Goal: Task Accomplishment & Management: Complete application form

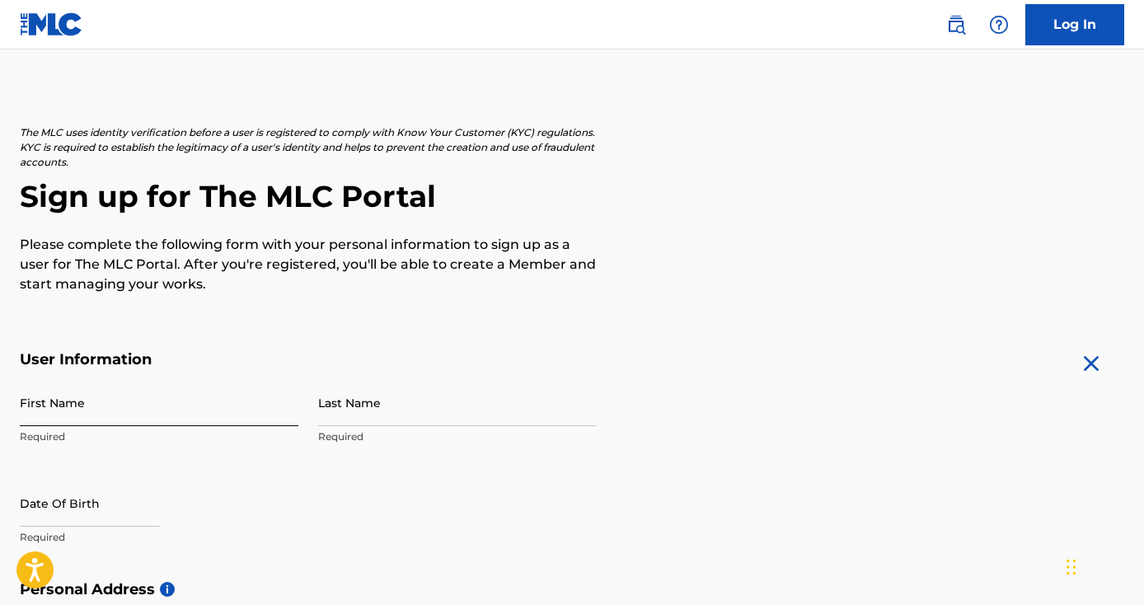
scroll to position [57, 0]
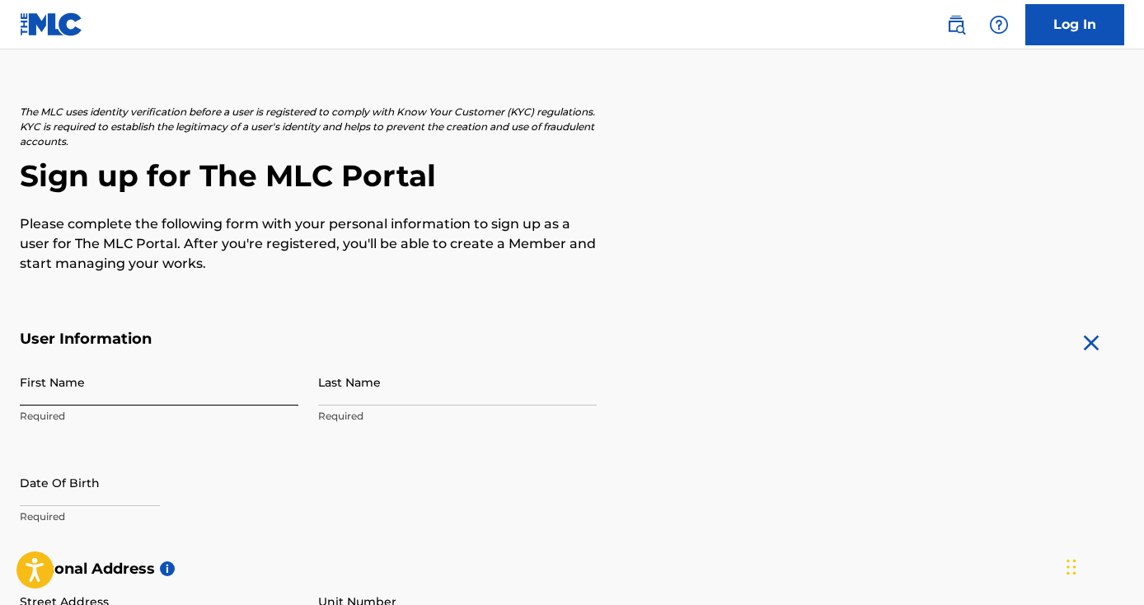
click at [146, 390] on input "First Name" at bounding box center [159, 381] width 279 height 47
type input "[PERSON_NAME]"
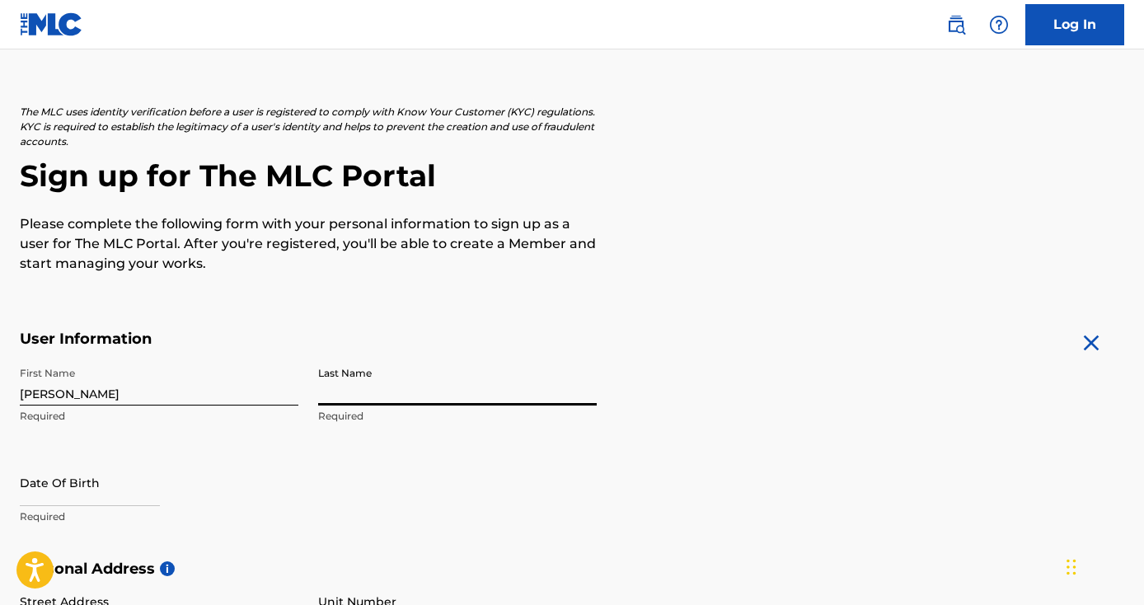
type input "U"
type input "[PERSON_NAME]"
select select "8"
select select "2025"
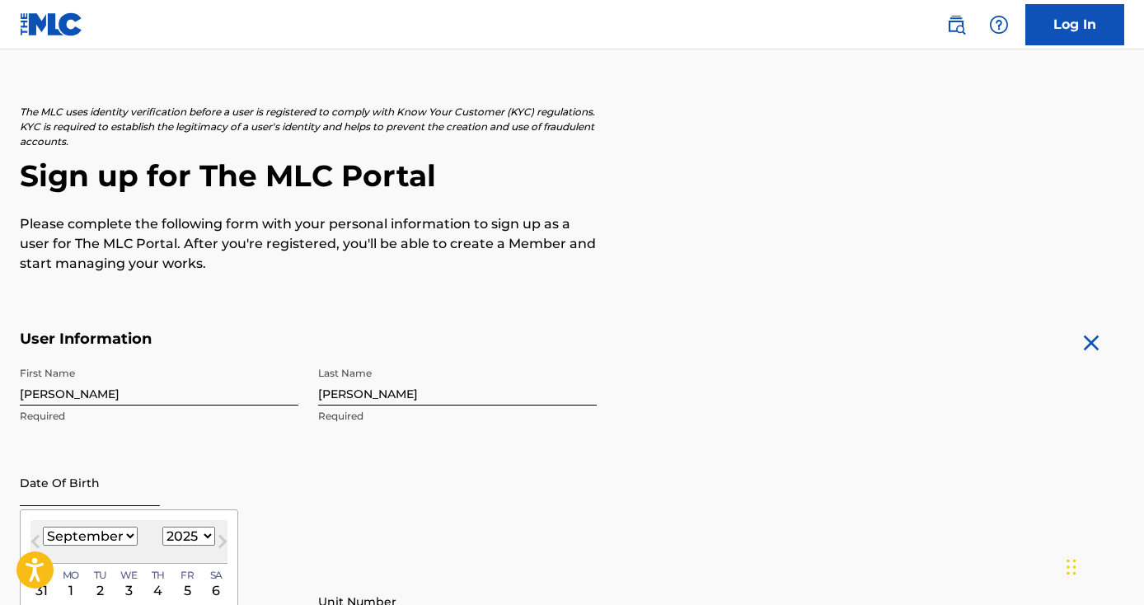
click at [58, 500] on input "text" at bounding box center [90, 482] width 140 height 47
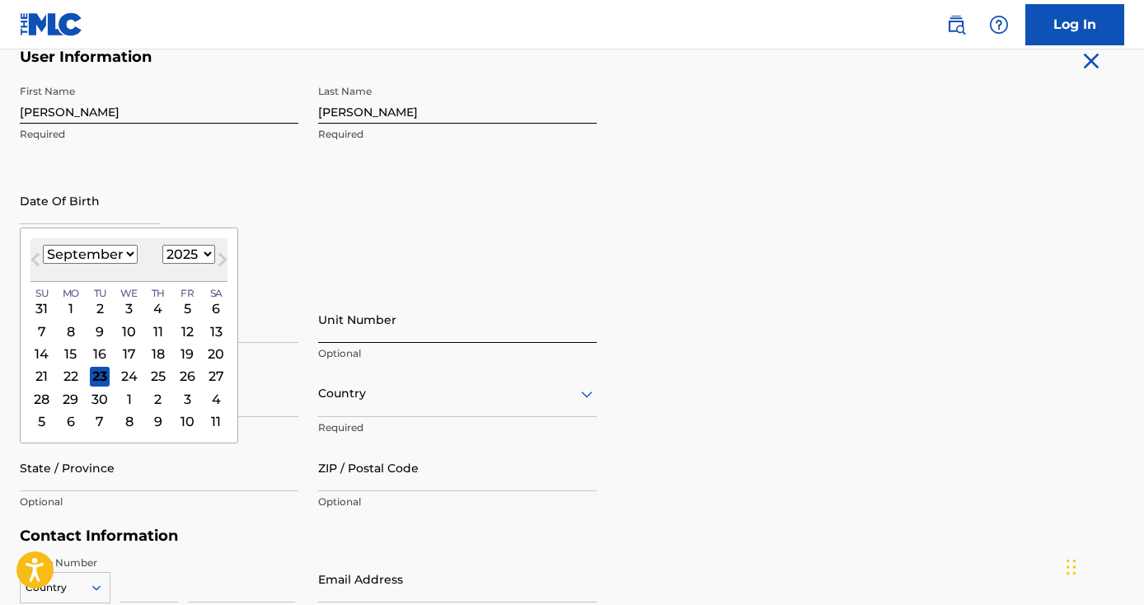
scroll to position [393, 0]
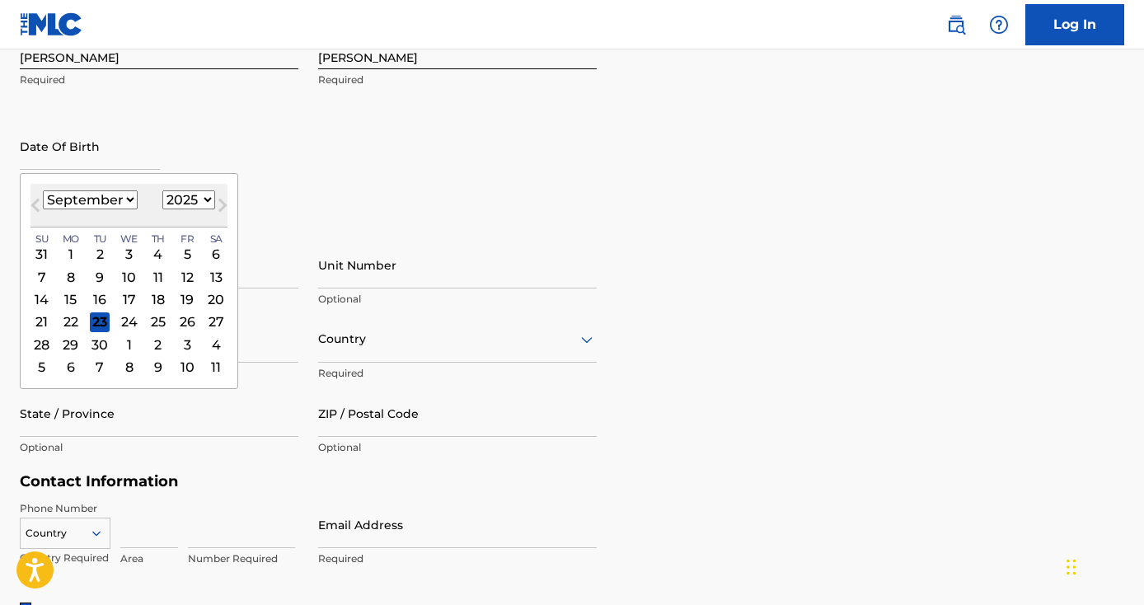
click at [103, 204] on select "January February March April May June July August September October November De…" at bounding box center [90, 199] width 95 height 19
select select "0"
click at [43, 190] on select "January February March April May June July August September October November De…" at bounding box center [90, 199] width 95 height 19
click at [70, 279] on div "6" at bounding box center [71, 277] width 20 height 20
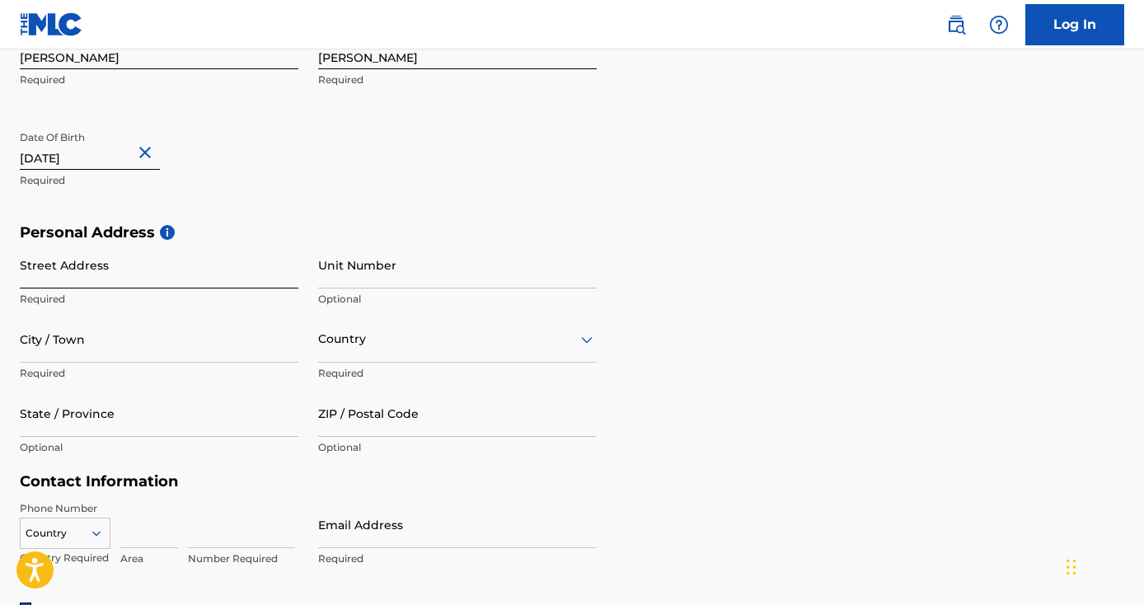
type input "[DATE]"
click at [148, 264] on input "Street Address" at bounding box center [159, 264] width 279 height 47
type input "[STREET_ADDRESS]"
type input "Olathe"
type input "[GEOGRAPHIC_DATA]"
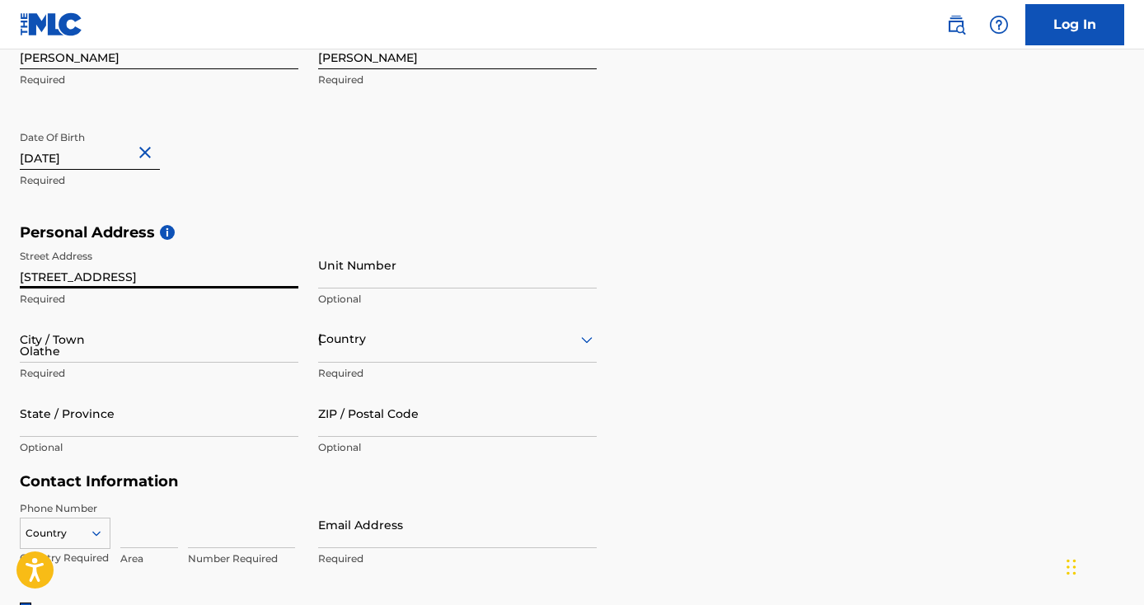
type input "KS"
type input "66062"
type input "310"
type input "7403507"
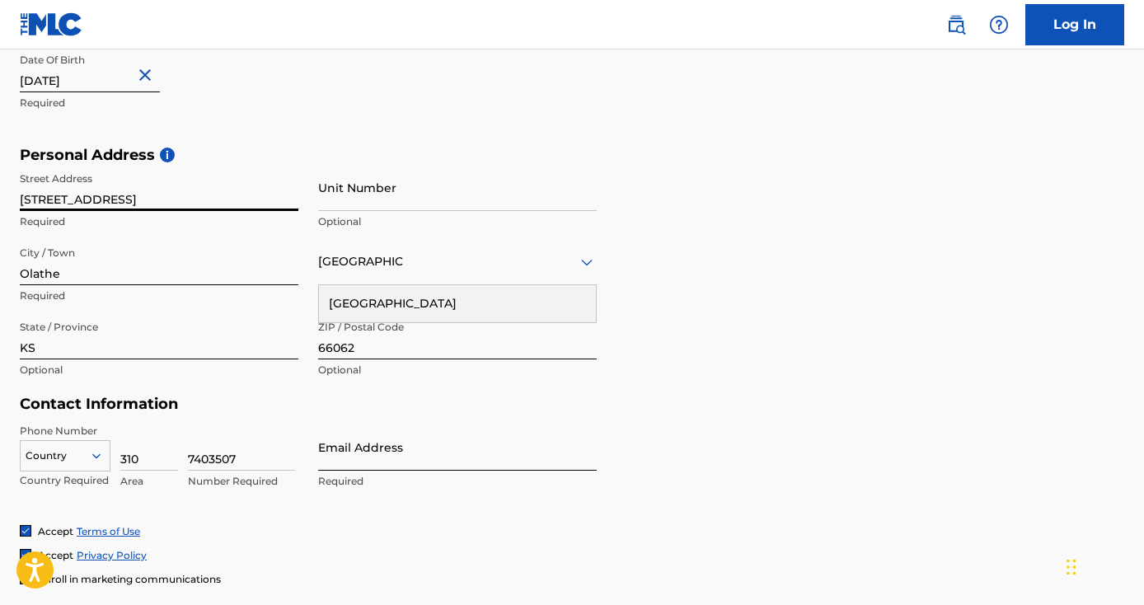
scroll to position [471, 0]
click at [415, 442] on input "Email Address" at bounding box center [457, 446] width 279 height 47
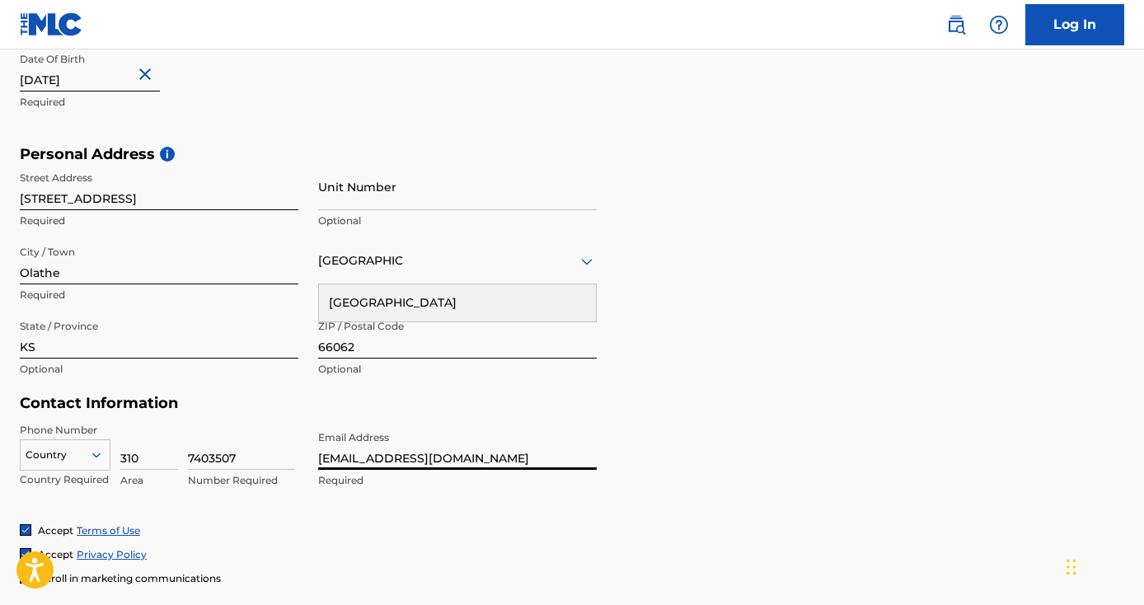
type input "[EMAIL_ADDRESS][DOMAIN_NAME]"
click at [760, 472] on form "User Information First Name [PERSON_NAME] Required Last Name [PERSON_NAME] Requ…" at bounding box center [572, 280] width 1104 height 731
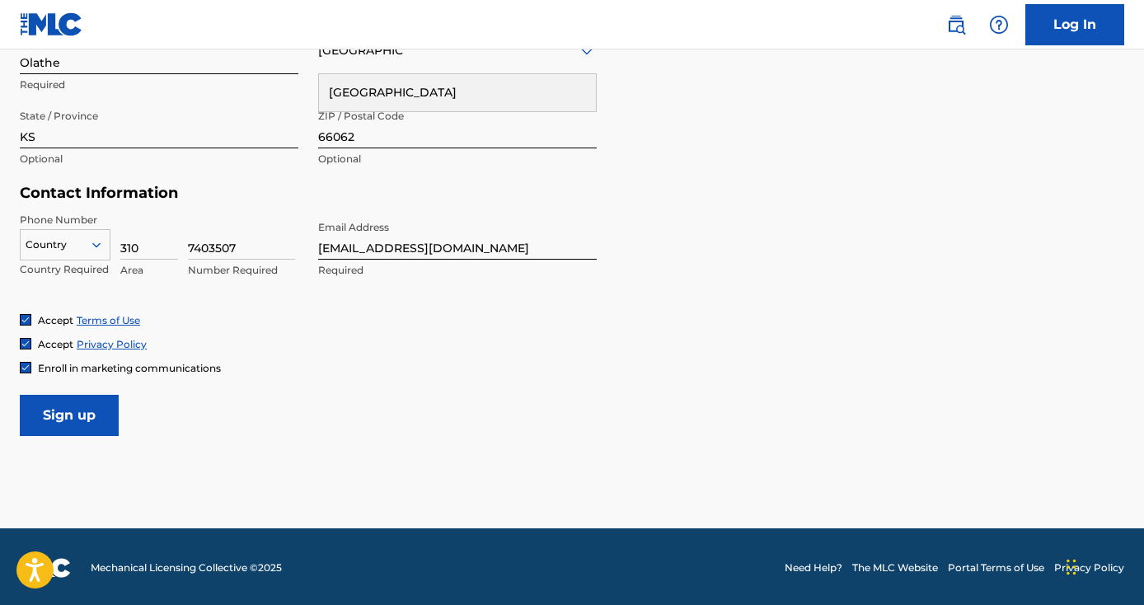
scroll to position [683, 0]
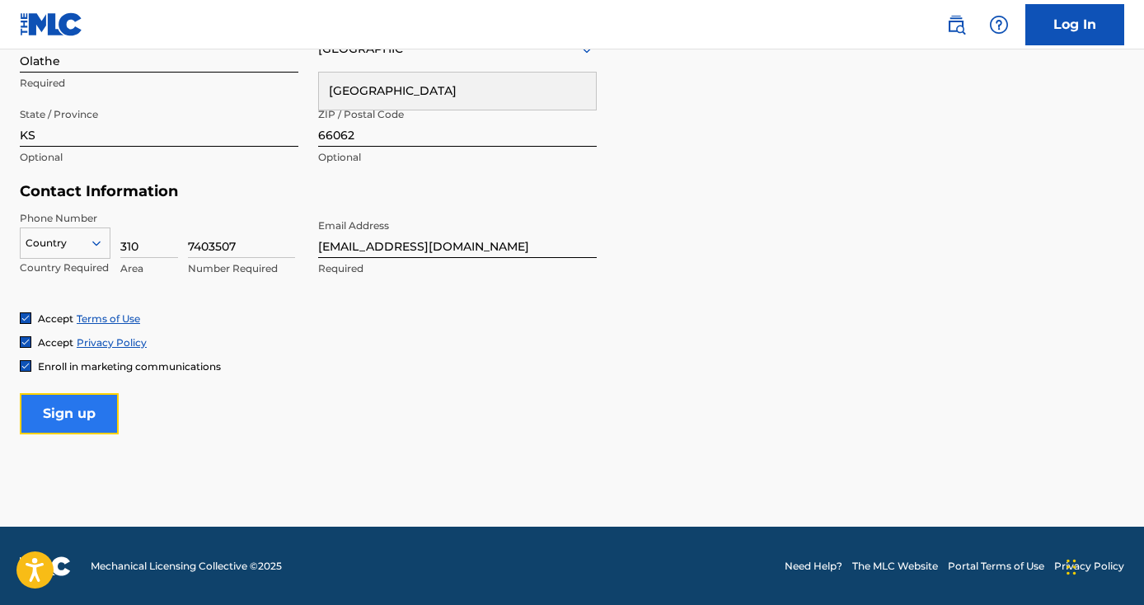
click at [96, 417] on input "Sign up" at bounding box center [69, 413] width 99 height 41
click at [79, 401] on input "Sign up" at bounding box center [69, 413] width 99 height 41
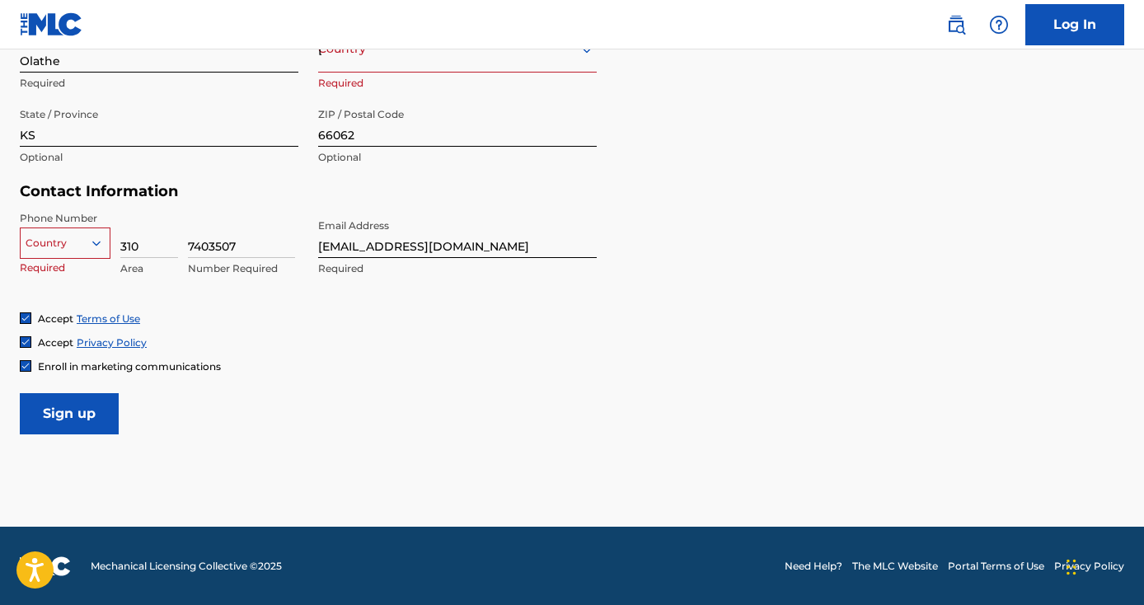
scroll to position [633, 0]
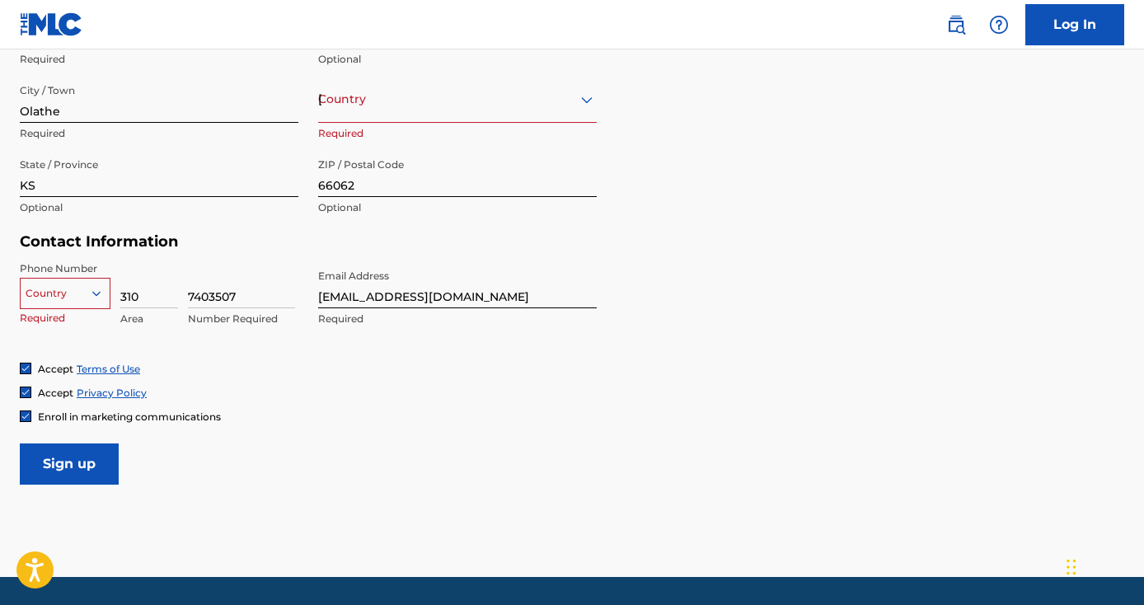
click at [427, 106] on div "[GEOGRAPHIC_DATA]" at bounding box center [457, 99] width 279 height 21
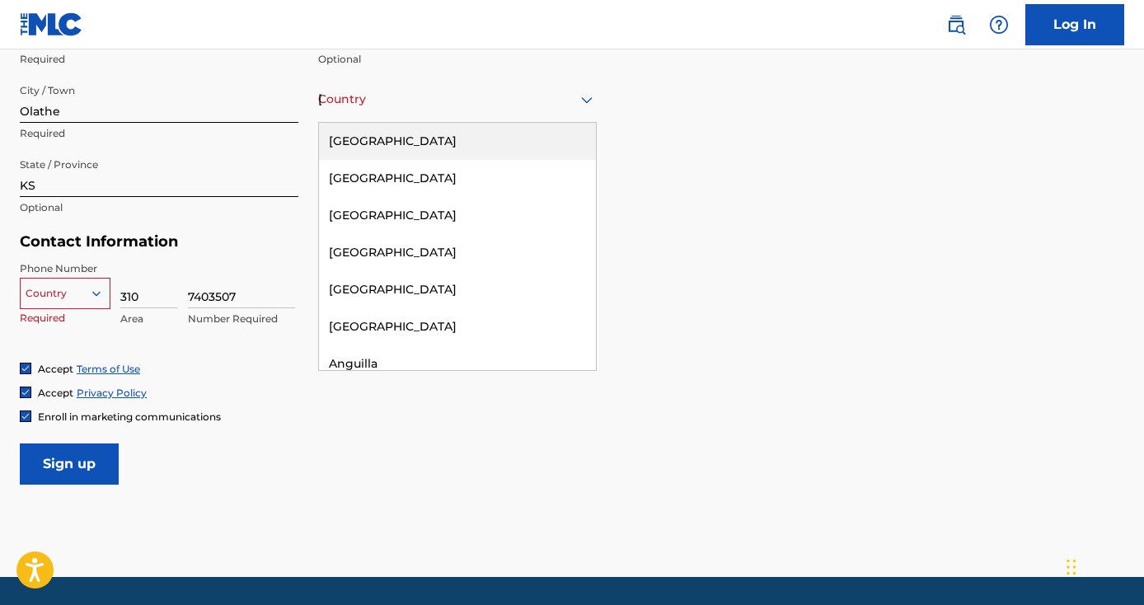
click at [408, 142] on div "[GEOGRAPHIC_DATA]" at bounding box center [457, 141] width 277 height 37
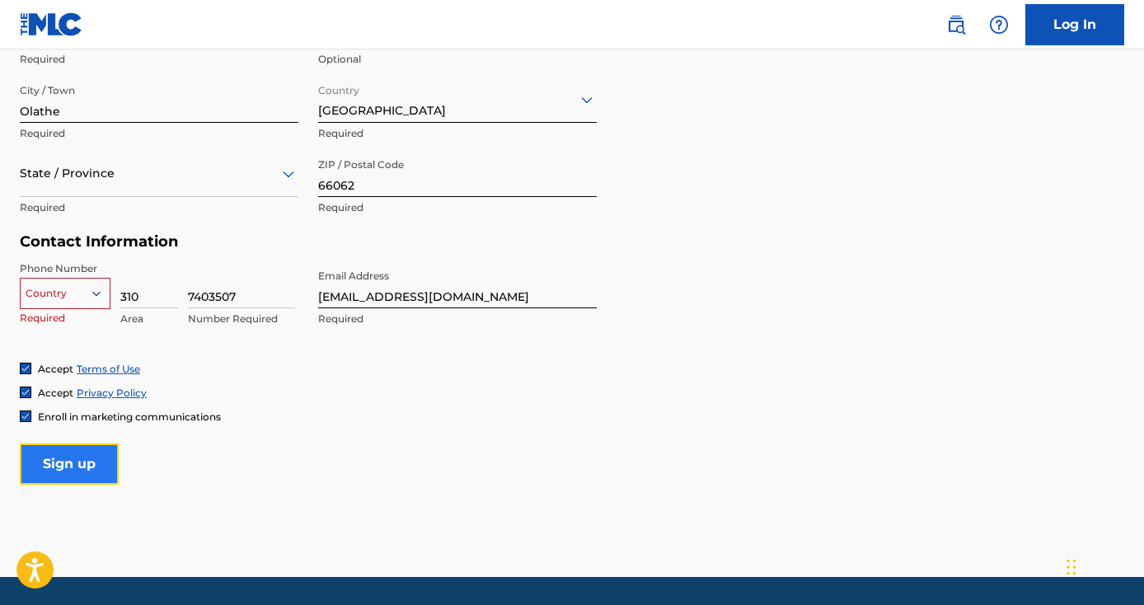
click at [90, 468] on input "Sign up" at bounding box center [69, 463] width 99 height 41
click at [96, 296] on icon at bounding box center [96, 293] width 15 height 15
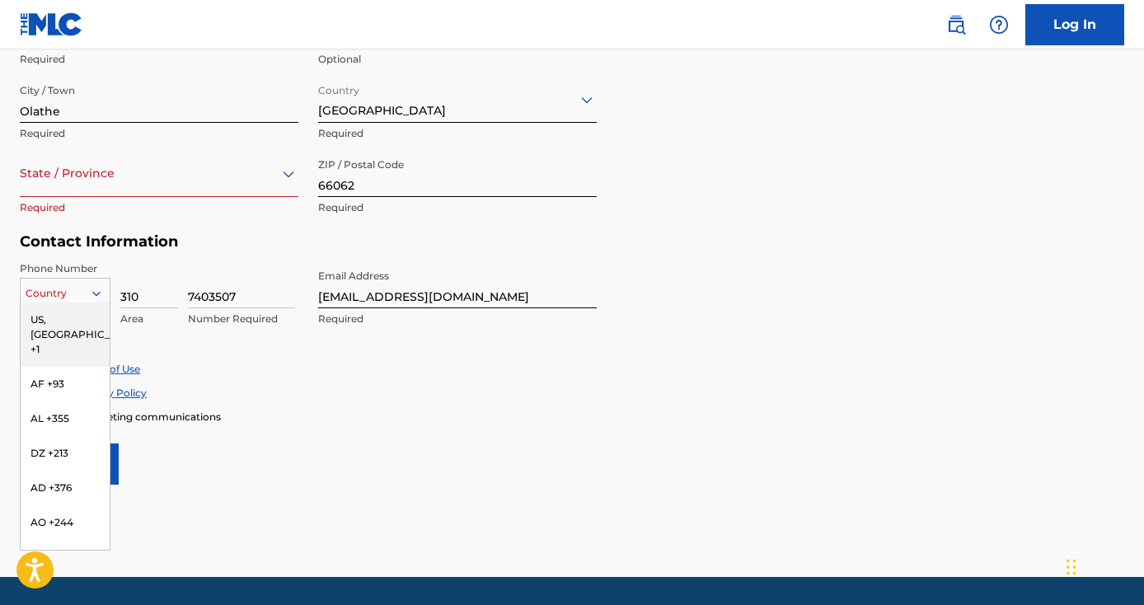
click at [75, 320] on div "US, [GEOGRAPHIC_DATA] +1" at bounding box center [65, 334] width 89 height 64
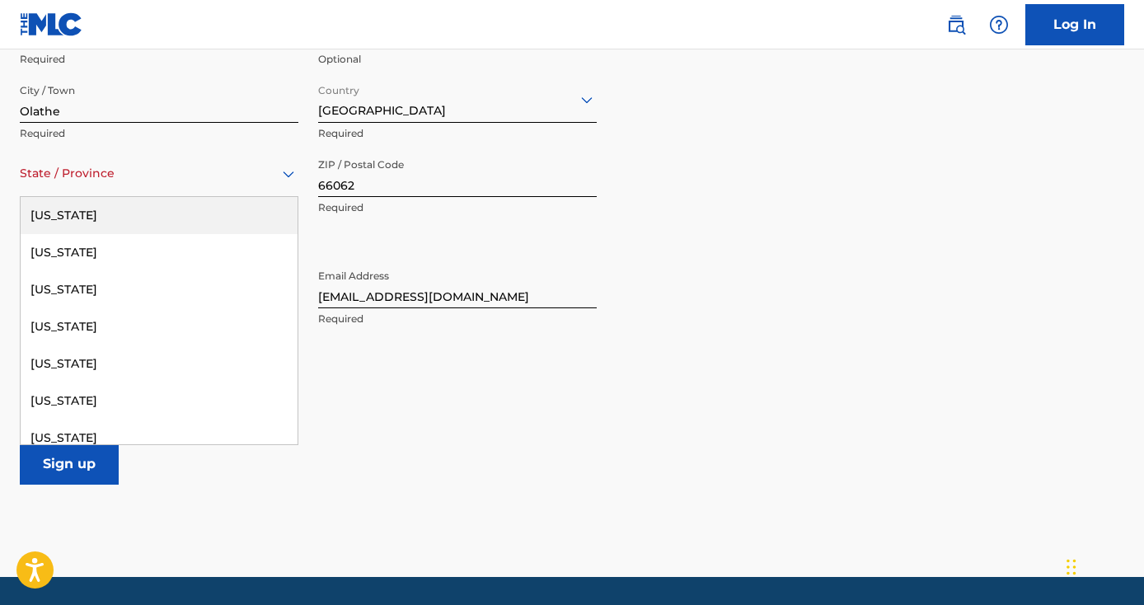
drag, startPoint x: 266, startPoint y: 176, endPoint x: 255, endPoint y: 181, distance: 12.2
click at [266, 176] on div at bounding box center [159, 173] width 279 height 21
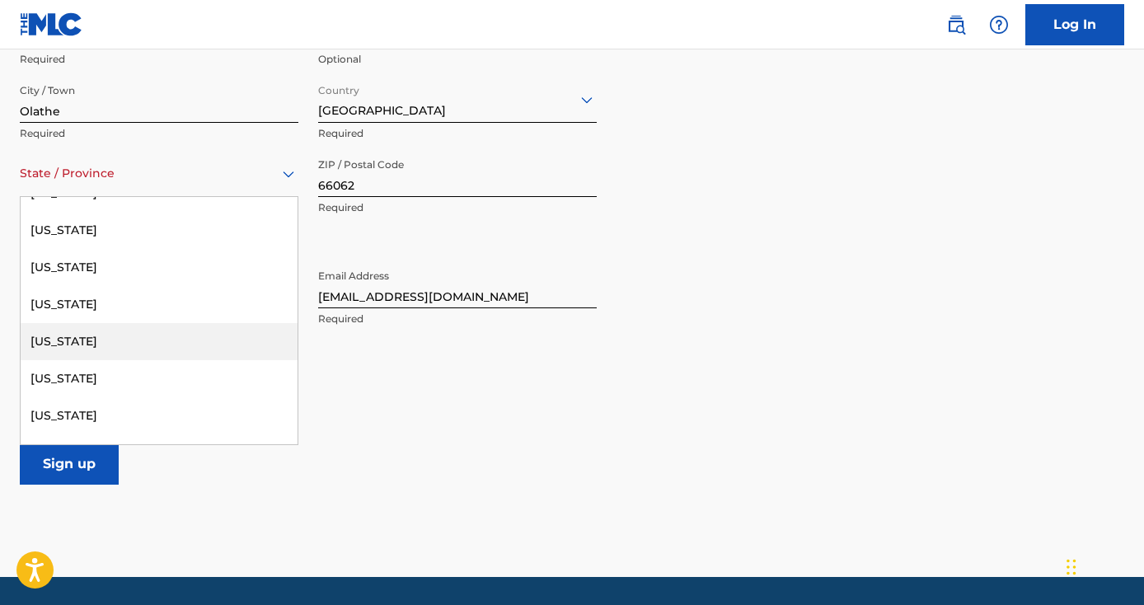
scroll to position [537, 0]
click at [201, 353] on div "[US_STATE]" at bounding box center [159, 345] width 277 height 37
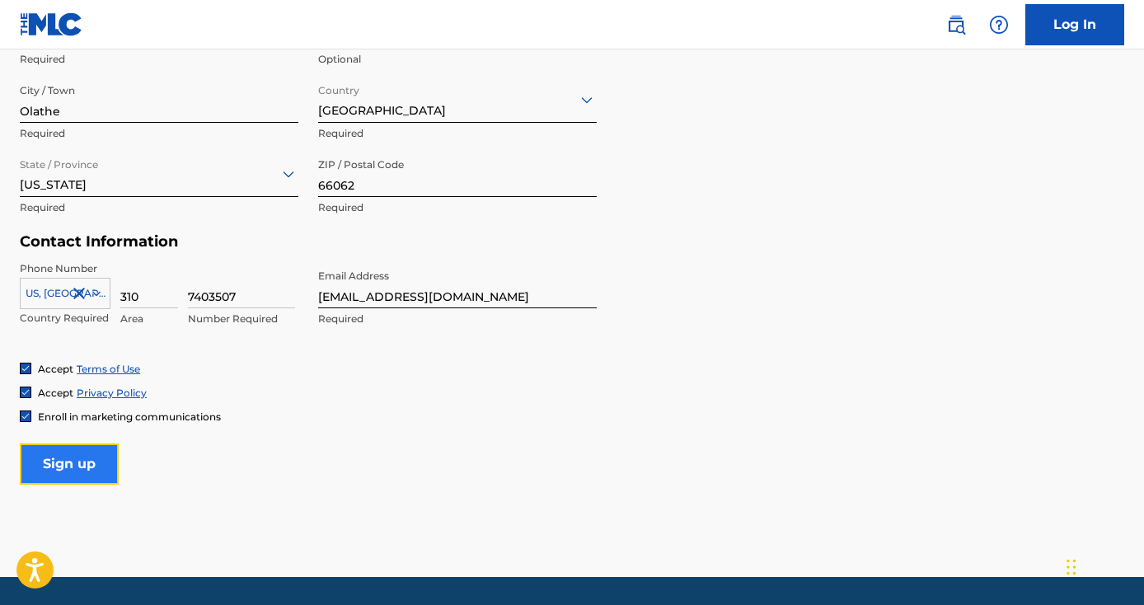
click at [110, 474] on input "Sign up" at bounding box center [69, 463] width 99 height 41
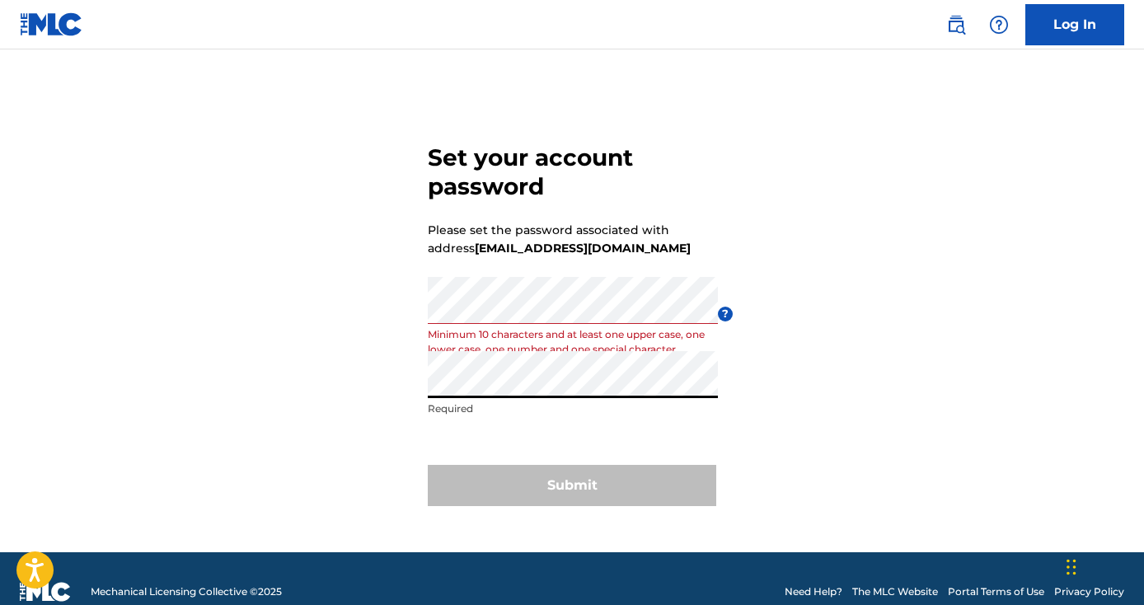
click at [311, 505] on div "Set your account password Please set the password associated with address seven…" at bounding box center [572, 321] width 1144 height 461
click at [359, 311] on div "Set your account password Please set the password associated with address seven…" at bounding box center [572, 321] width 1144 height 461
click at [367, 319] on div "Set your account password Please set the password associated with address seven…" at bounding box center [572, 321] width 1144 height 461
click at [327, 307] on div "Set your account password Please set the password associated with address seven…" at bounding box center [572, 321] width 1144 height 461
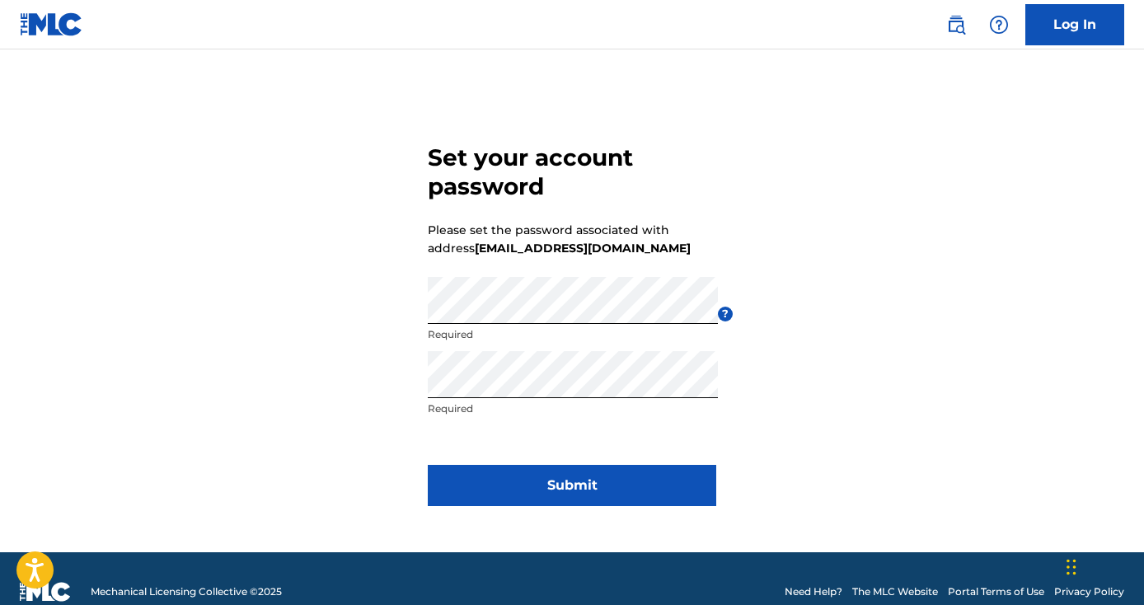
click at [369, 416] on div "Set your account password Please set the password associated with address seven…" at bounding box center [572, 321] width 1144 height 461
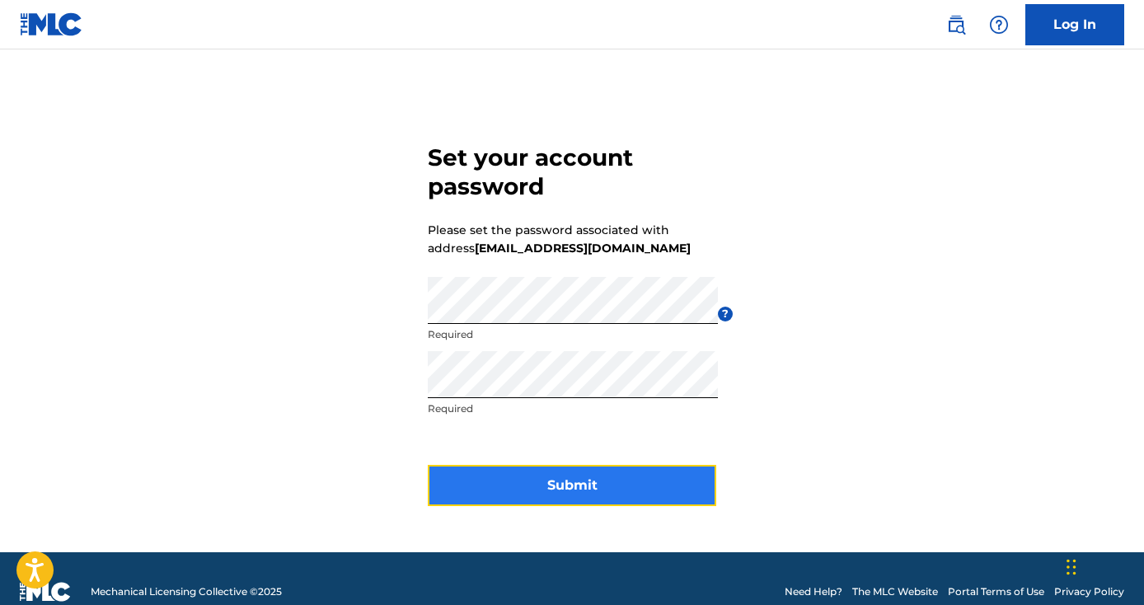
click at [579, 491] on button "Submit" at bounding box center [572, 485] width 288 height 41
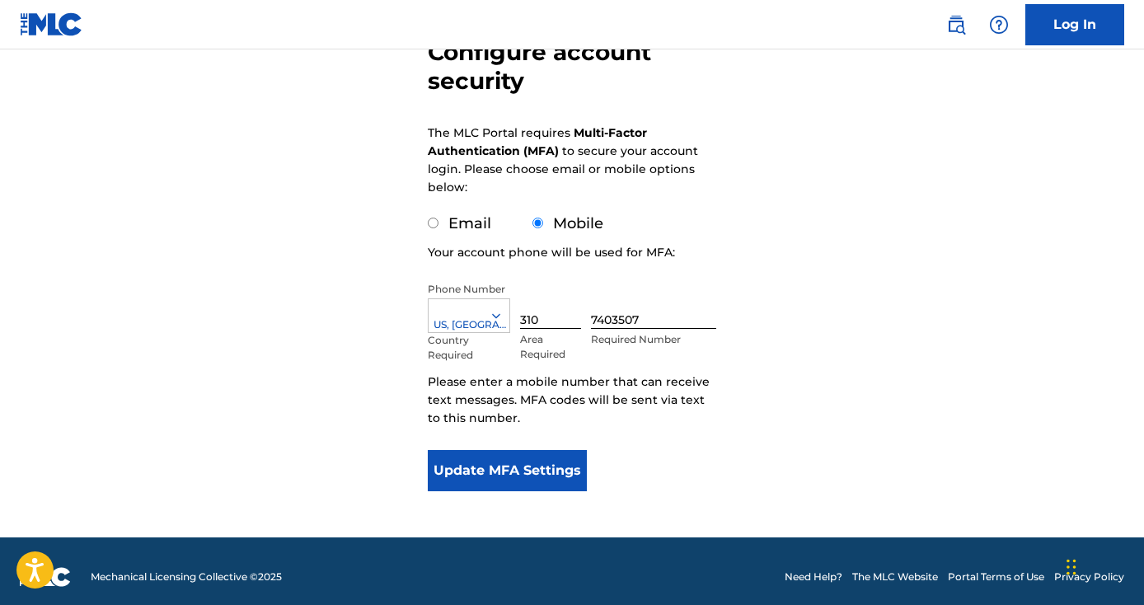
scroll to position [155, 0]
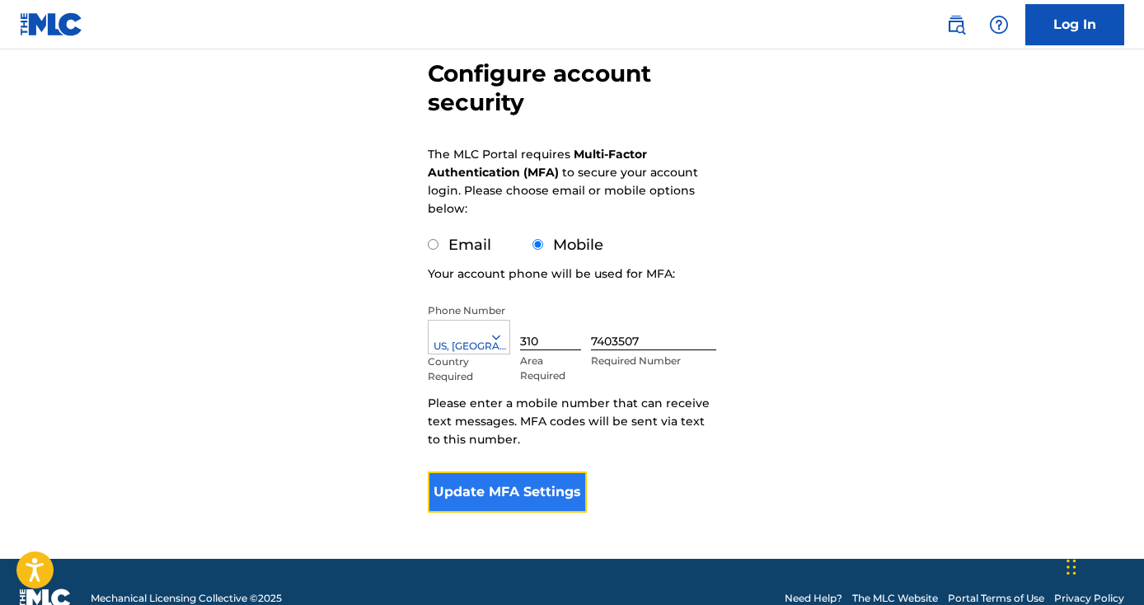
click at [554, 494] on button "Update MFA Settings" at bounding box center [507, 491] width 159 height 41
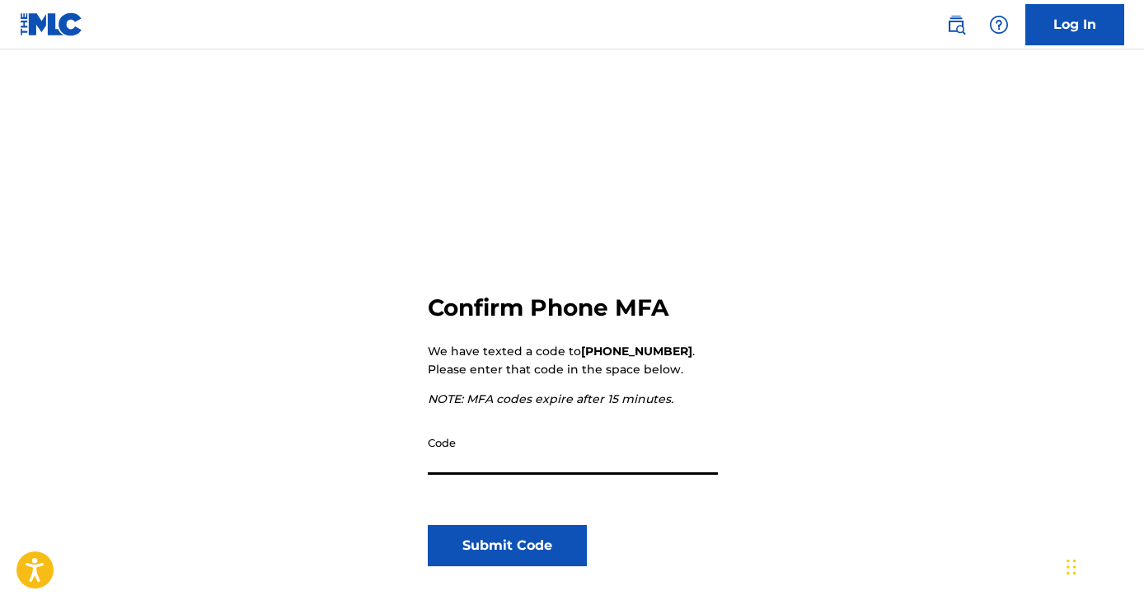
click at [574, 439] on input "Code" at bounding box center [573, 451] width 290 height 47
type input "751878"
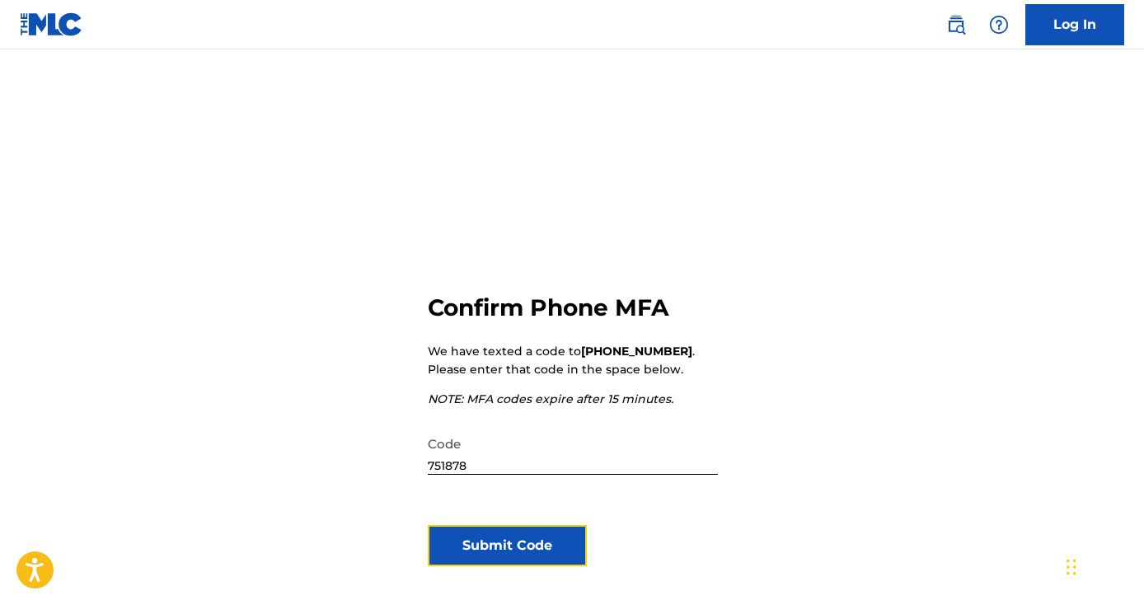
click at [474, 555] on button "Submit Code" at bounding box center [507, 545] width 159 height 41
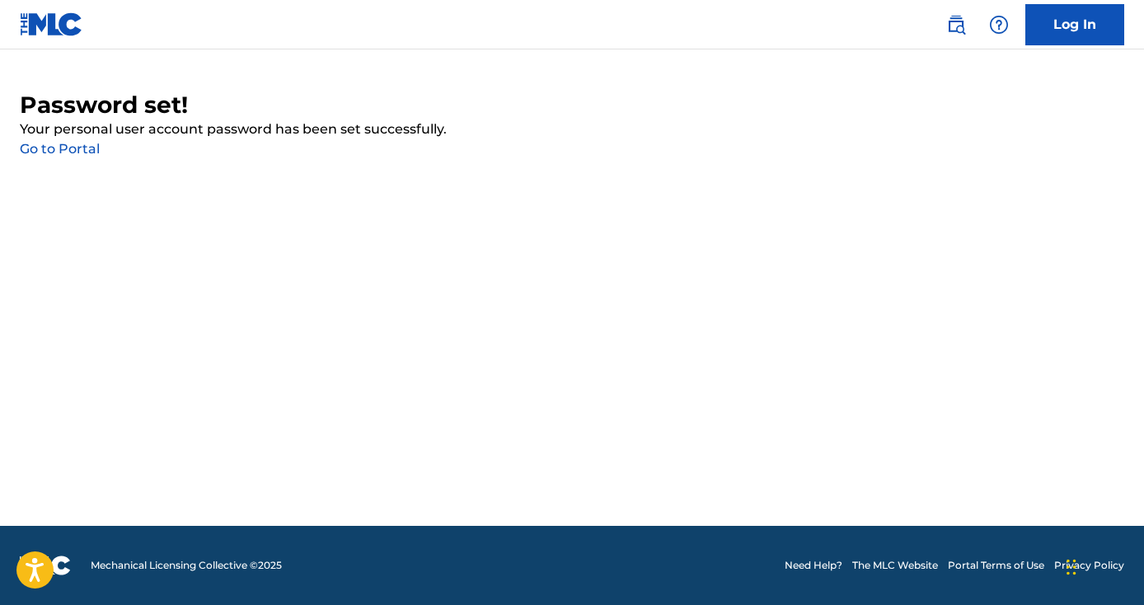
click at [76, 152] on link "Go to Portal" at bounding box center [60, 149] width 80 height 16
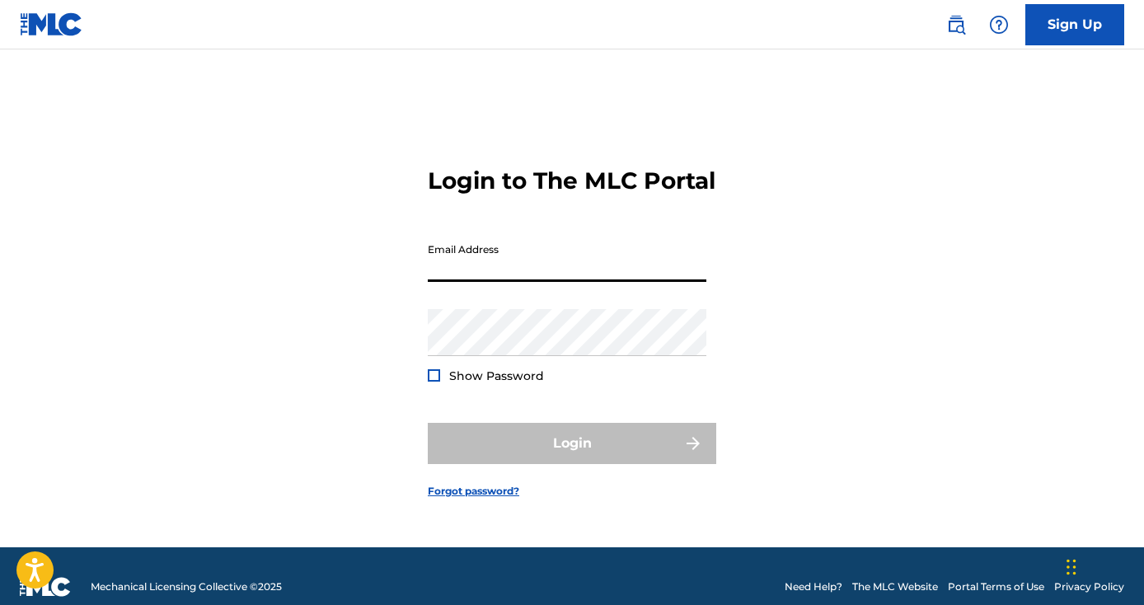
click at [545, 282] on input "Email Address" at bounding box center [567, 258] width 279 height 47
type input "[EMAIL_ADDRESS][DOMAIN_NAME]"
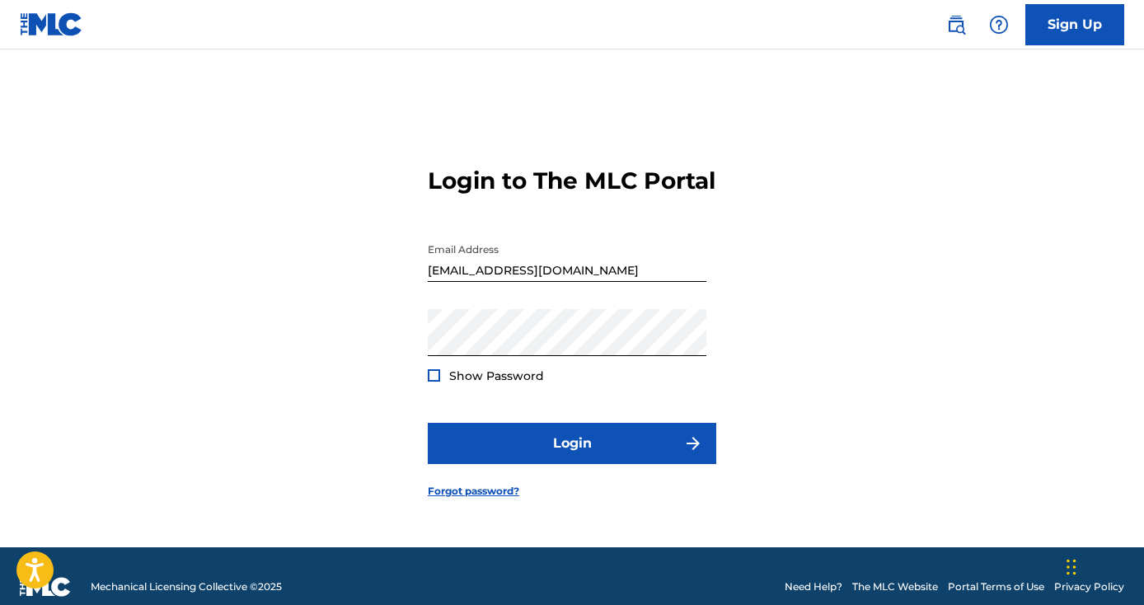
click at [433, 381] on div at bounding box center [434, 375] width 12 height 12
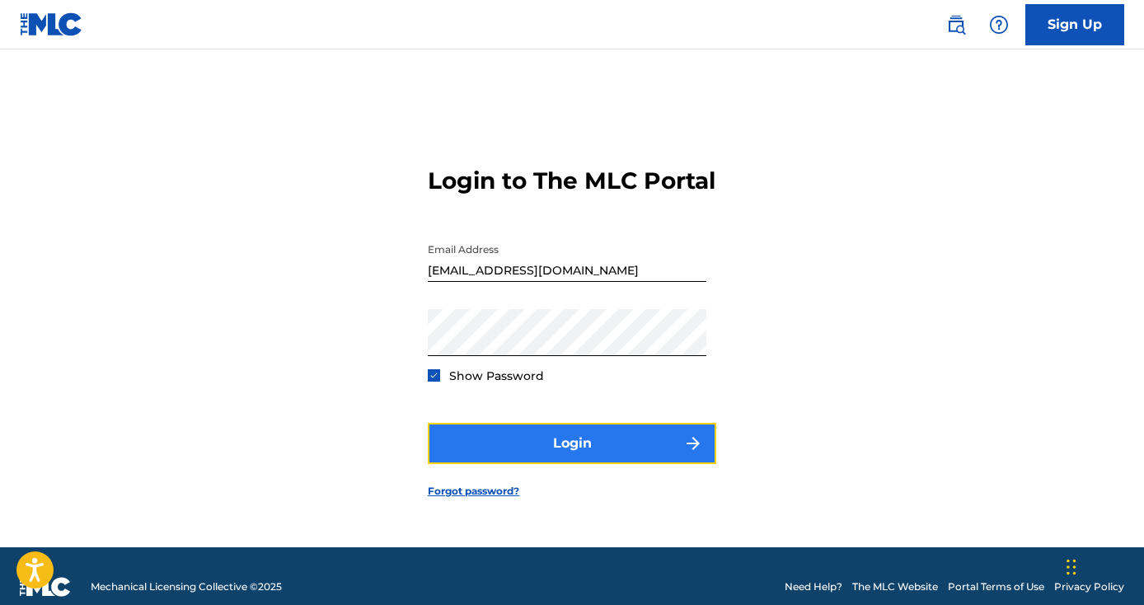
click at [552, 464] on button "Login" at bounding box center [572, 443] width 288 height 41
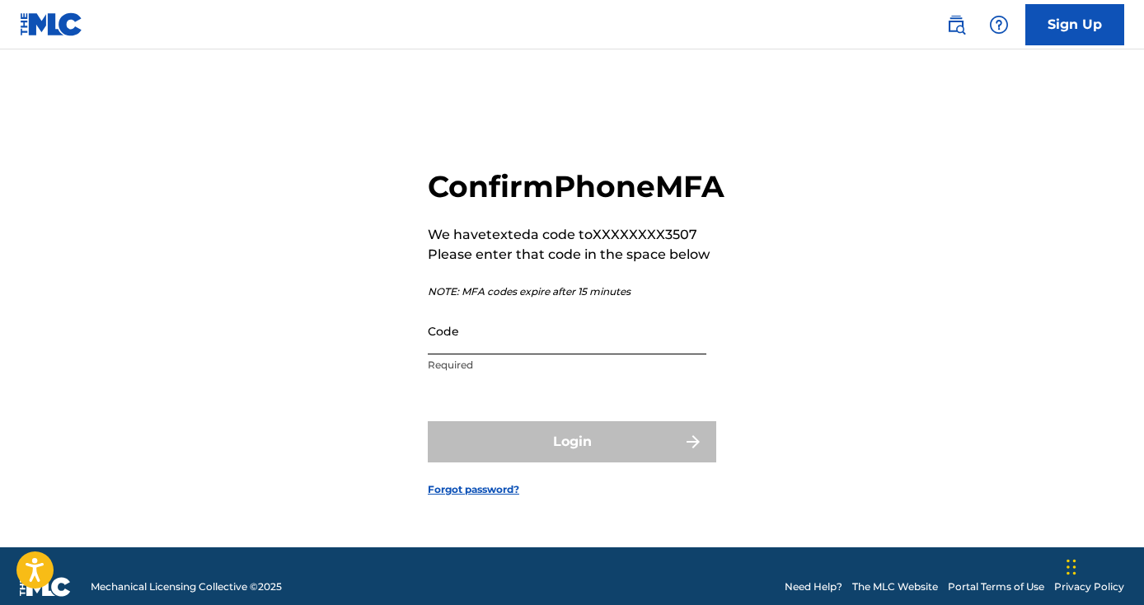
click at [594, 354] on input "Code" at bounding box center [567, 330] width 279 height 47
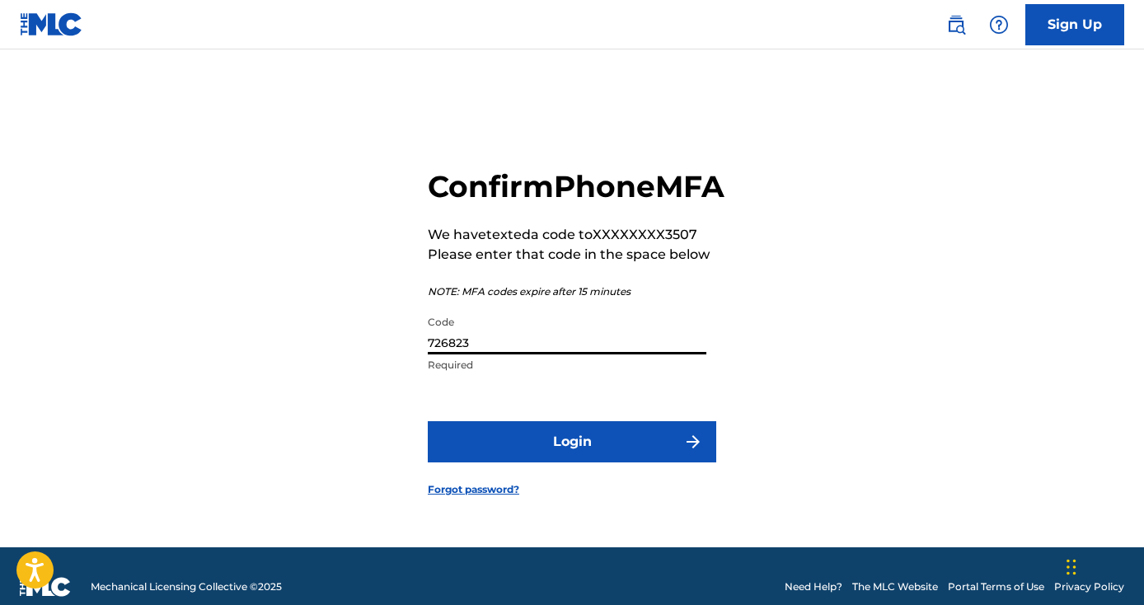
type input "726823"
click at [614, 488] on form "Confirm Phone MFA We have texted a code to XXXXXXXX3507 Please enter that code …" at bounding box center [572, 319] width 288 height 456
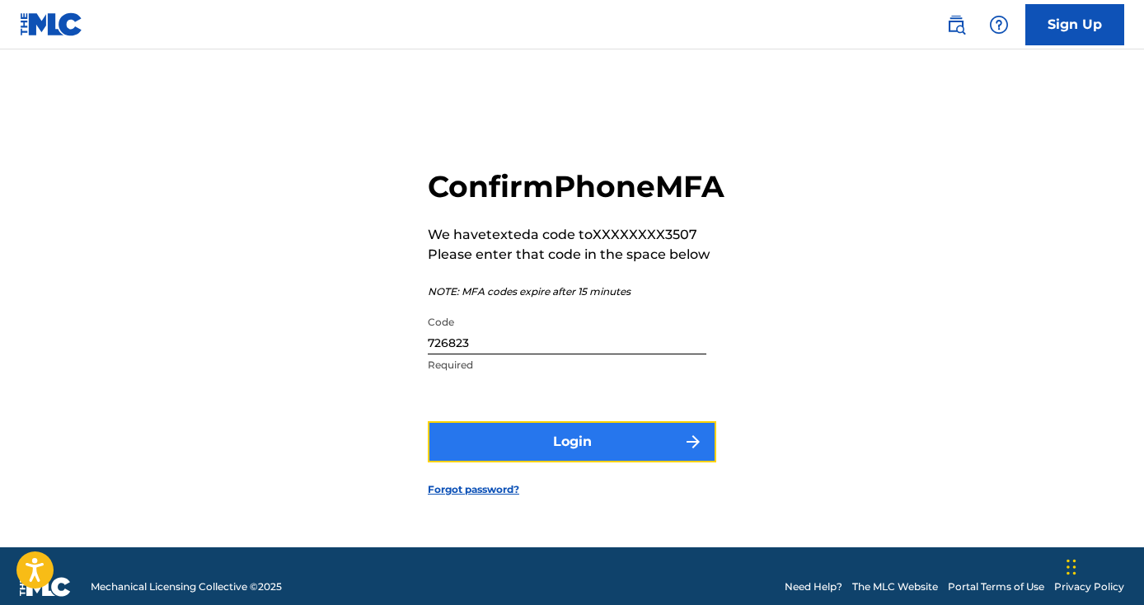
click at [611, 462] on button "Login" at bounding box center [572, 441] width 288 height 41
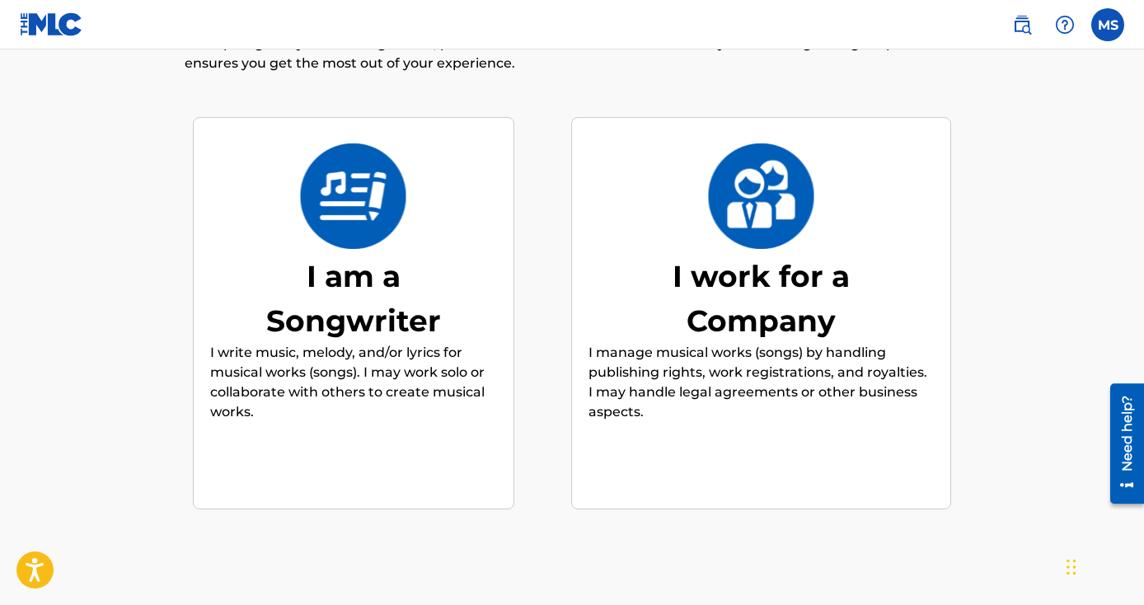
scroll to position [115, 0]
click at [419, 307] on div "I am a Songwriter" at bounding box center [353, 297] width 247 height 89
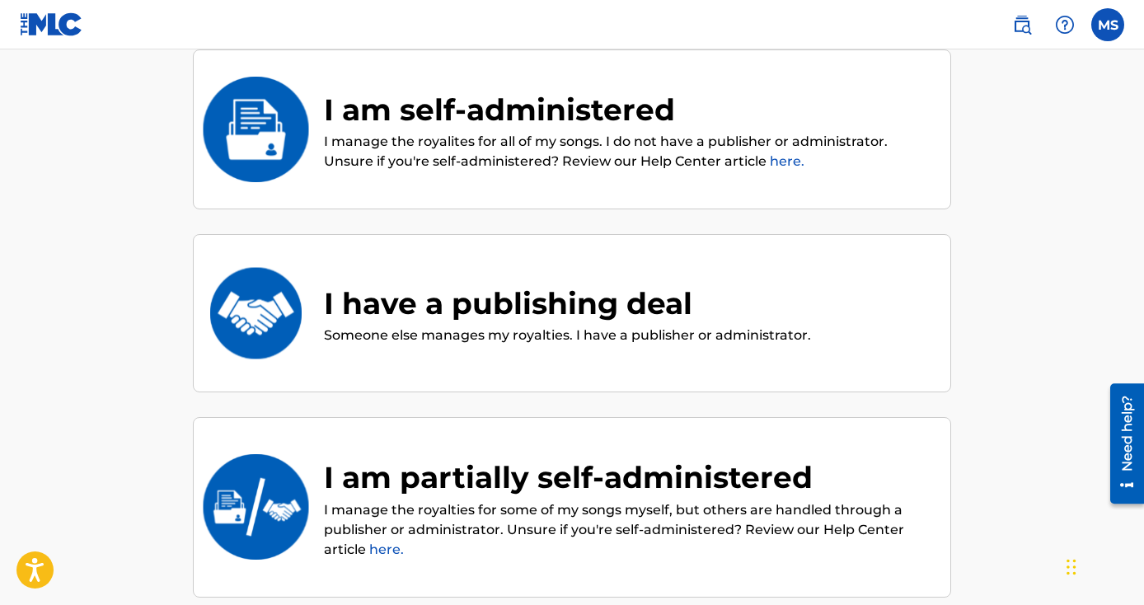
scroll to position [181, 0]
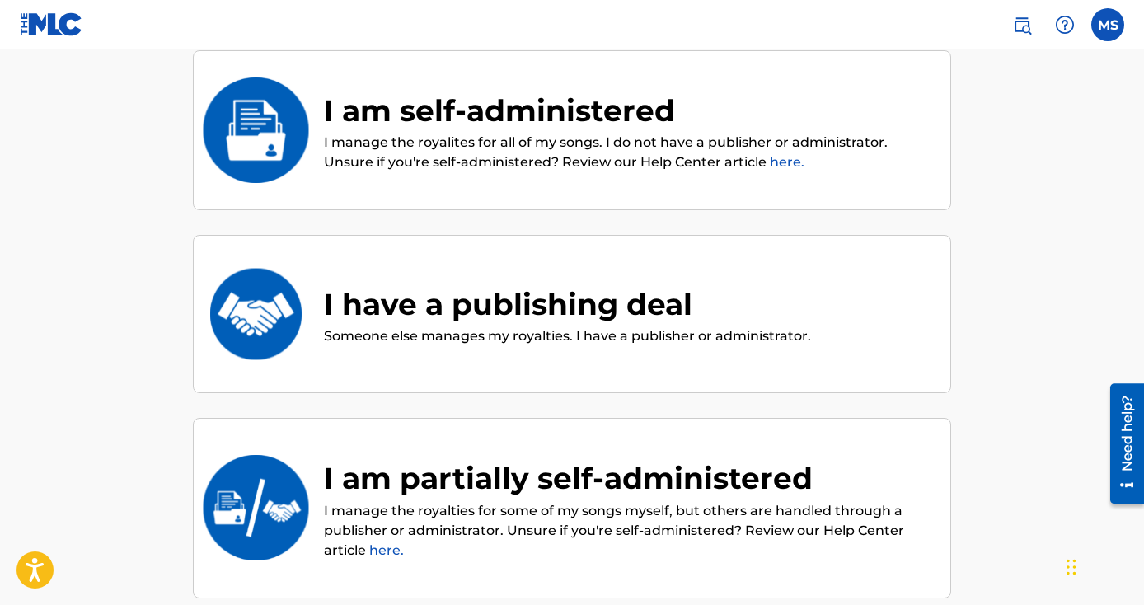
click at [528, 164] on p "I manage the royalites for all of my songs. I do not have a publisher or admini…" at bounding box center [629, 153] width 610 height 40
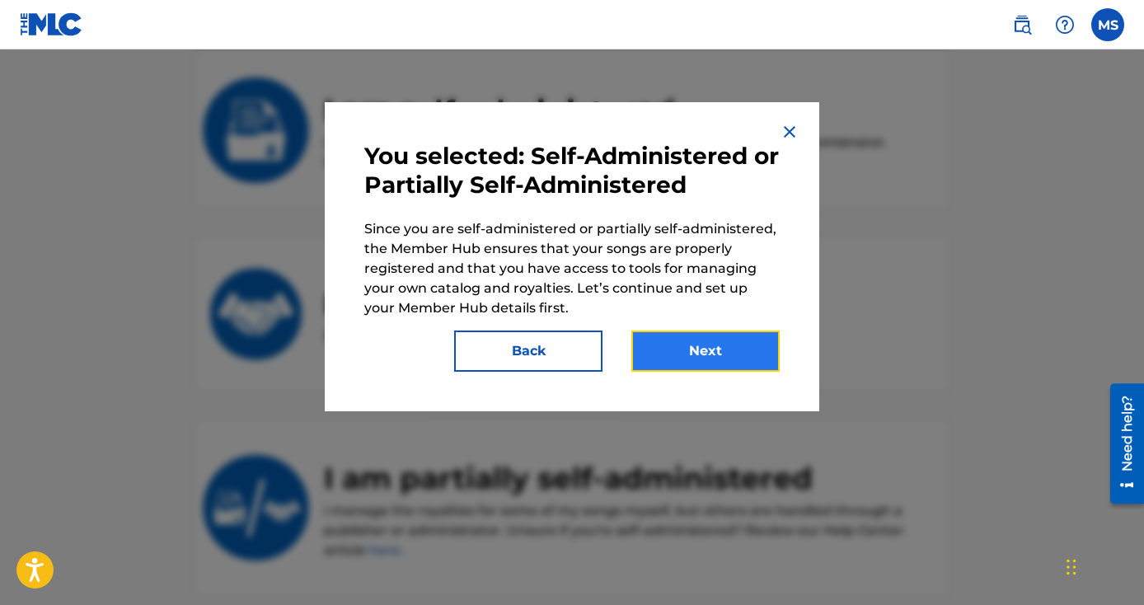
click at [669, 360] on button "Next" at bounding box center [705, 350] width 148 height 41
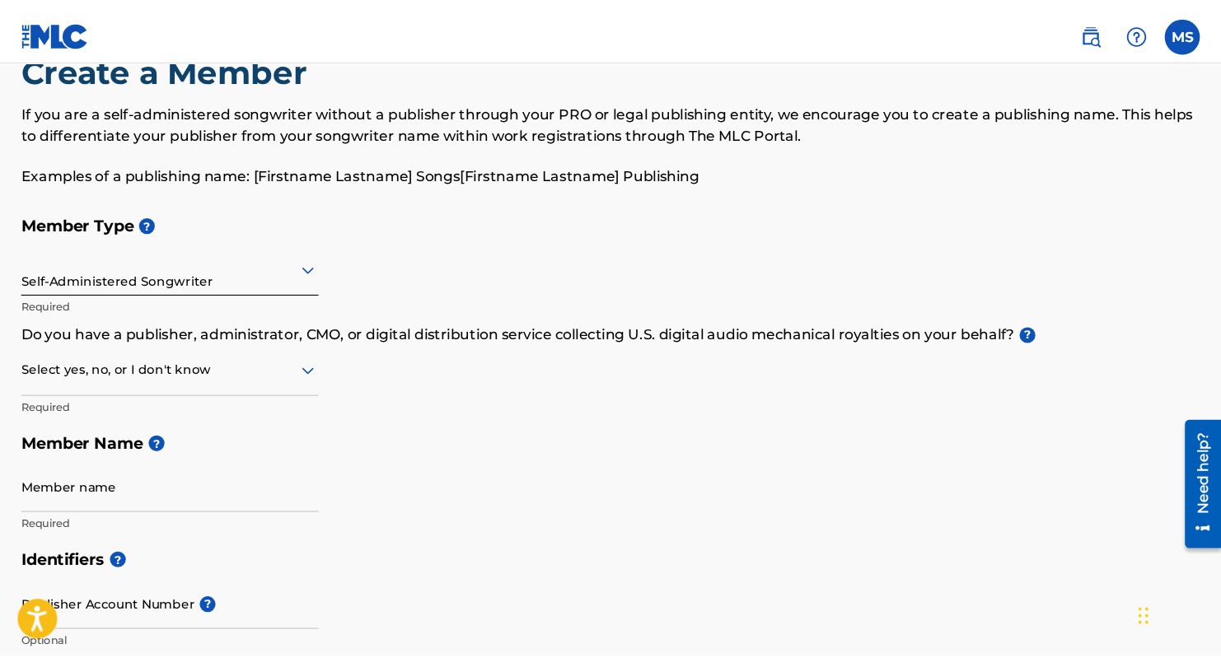
scroll to position [51, 0]
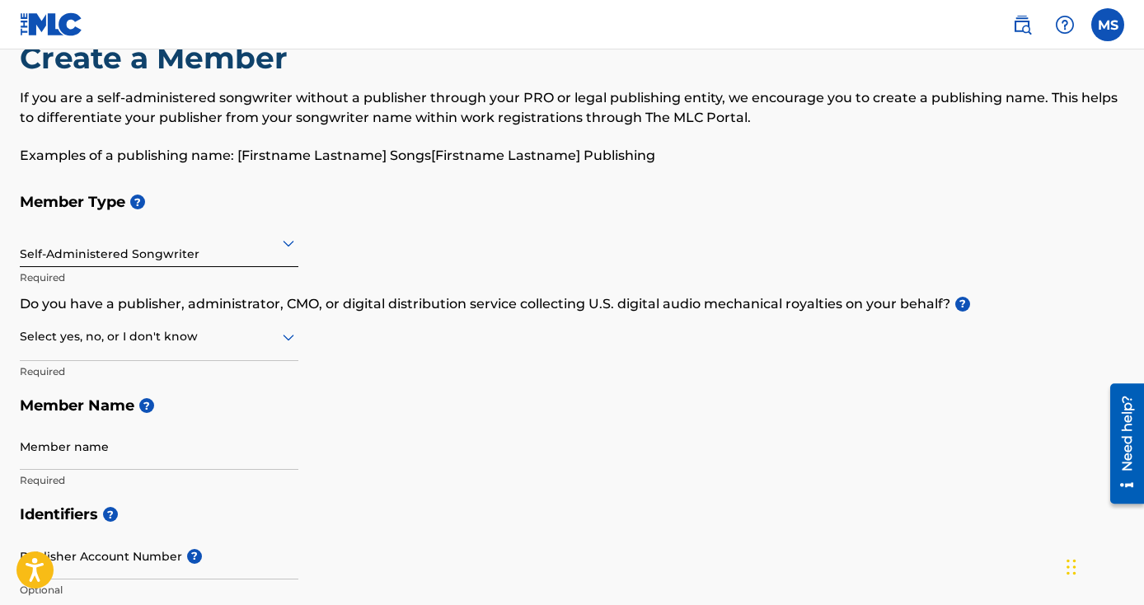
click at [288, 342] on icon at bounding box center [289, 337] width 20 height 20
click at [456, 379] on div "Member Type ? Self-Administered Songwriter Required Do you have a publisher, ad…" at bounding box center [572, 341] width 1104 height 312
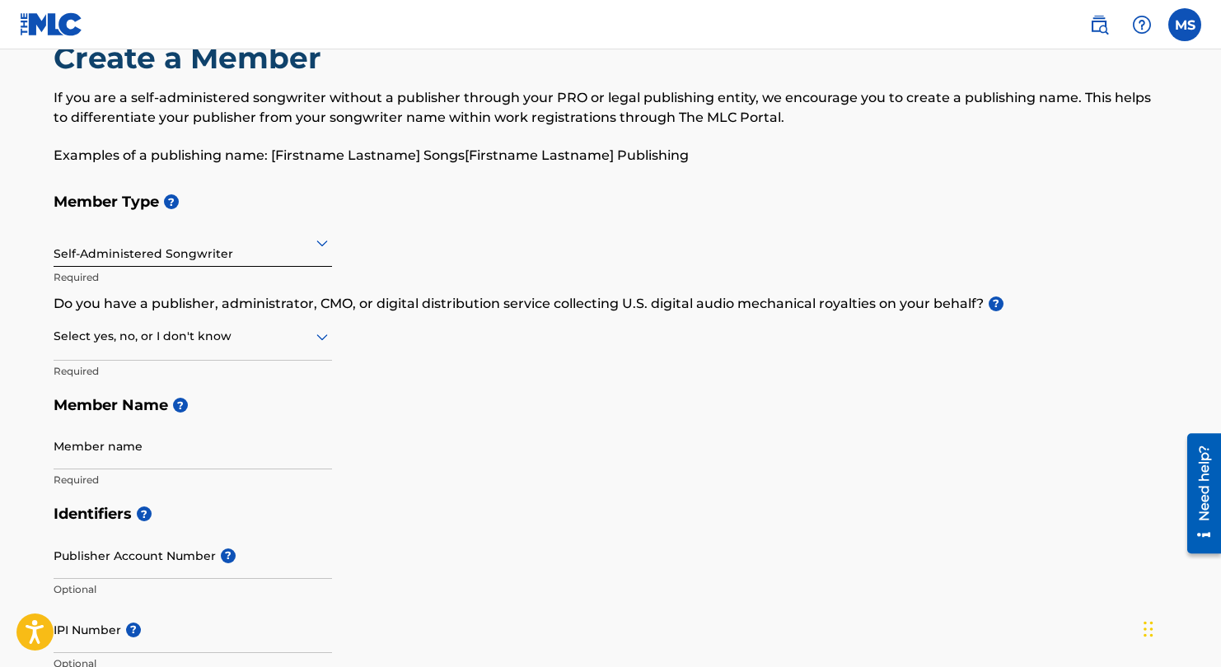
click at [323, 339] on icon at bounding box center [322, 338] width 12 height 7
click at [254, 413] on div "No" at bounding box center [192, 416] width 277 height 37
click at [190, 450] on input "Member name" at bounding box center [193, 446] width 279 height 47
drag, startPoint x: 213, startPoint y: 458, endPoint x: -30, endPoint y: 442, distance: 242.8
click at [0, 442] on html "Accessibility Screen-Reader Guide, Feedback, and Issue Reporting | New window 0…" at bounding box center [610, 282] width 1221 height 667
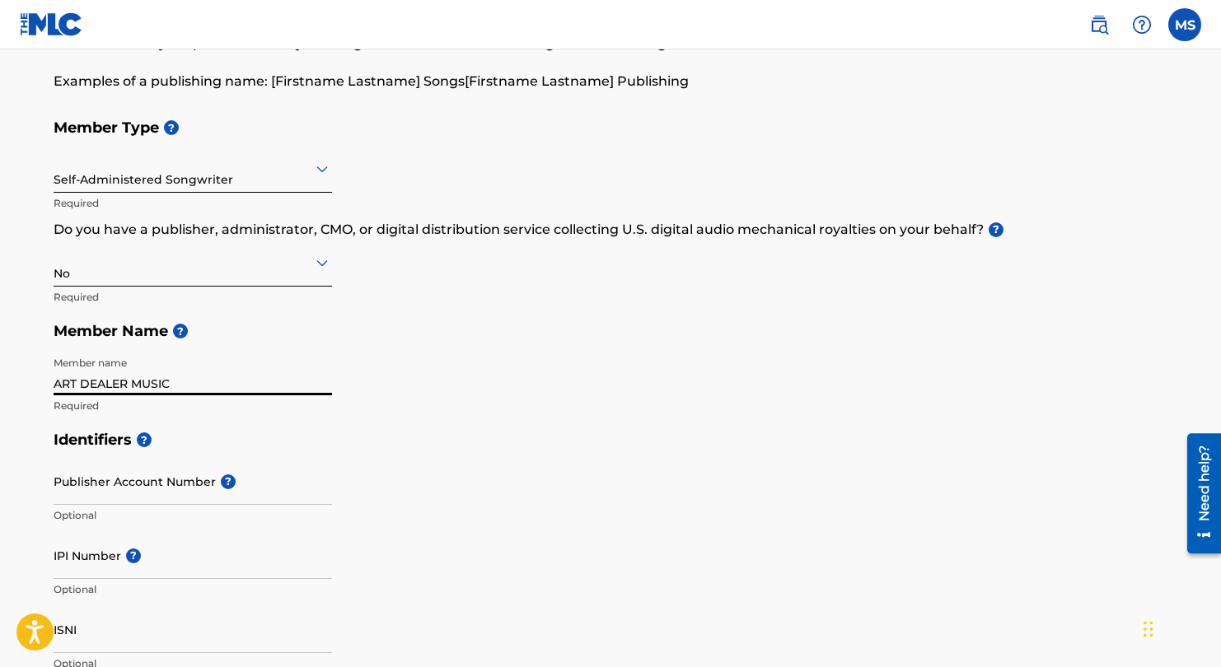
scroll to position [125, 0]
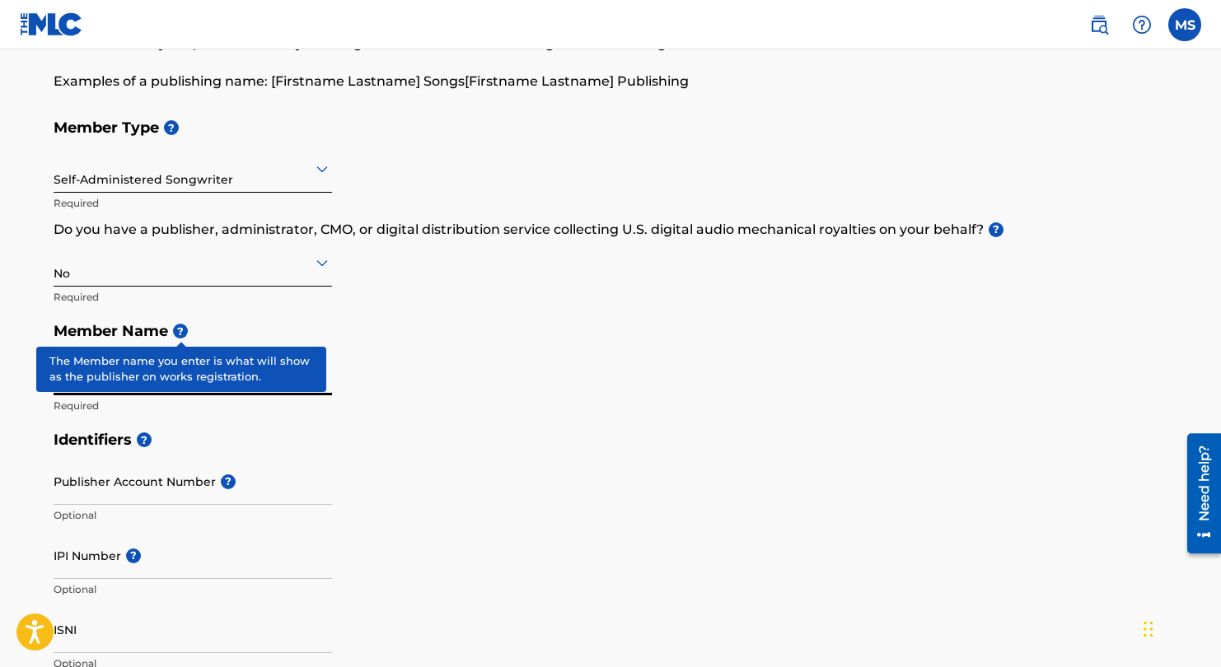
type input "ART DEALER MUSIC"
click at [185, 332] on span "?" at bounding box center [180, 331] width 15 height 15
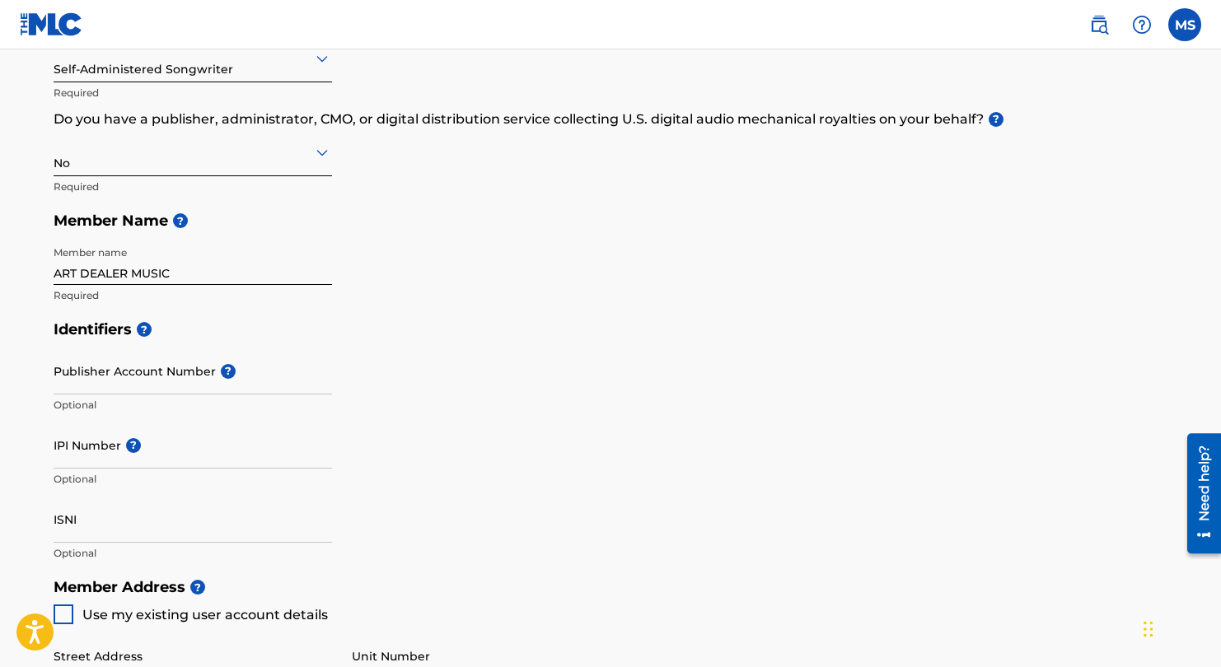
scroll to position [236, 0]
paste input "7030327"
type input "7030327"
click at [347, 472] on div "Identifiers ? Publisher Account Number ? Optional IPI Number ? 7030327 Invalid …" at bounding box center [611, 440] width 1114 height 258
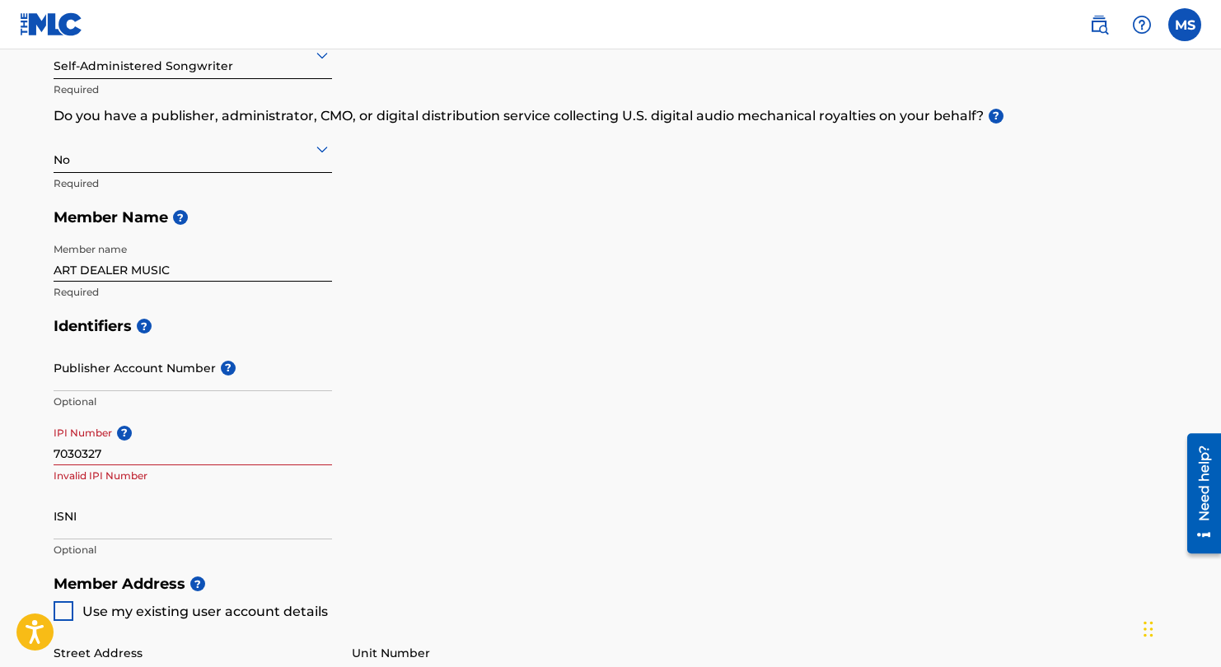
scroll to position [240, 0]
drag, startPoint x: 145, startPoint y: 456, endPoint x: 22, endPoint y: 452, distance: 122.8
click at [22, 452] on main "Create a Member If you are a self-administered songwriter without a publisher t…" at bounding box center [610, 550] width 1221 height 1480
paste input "1184601954"
type input "1184601954"
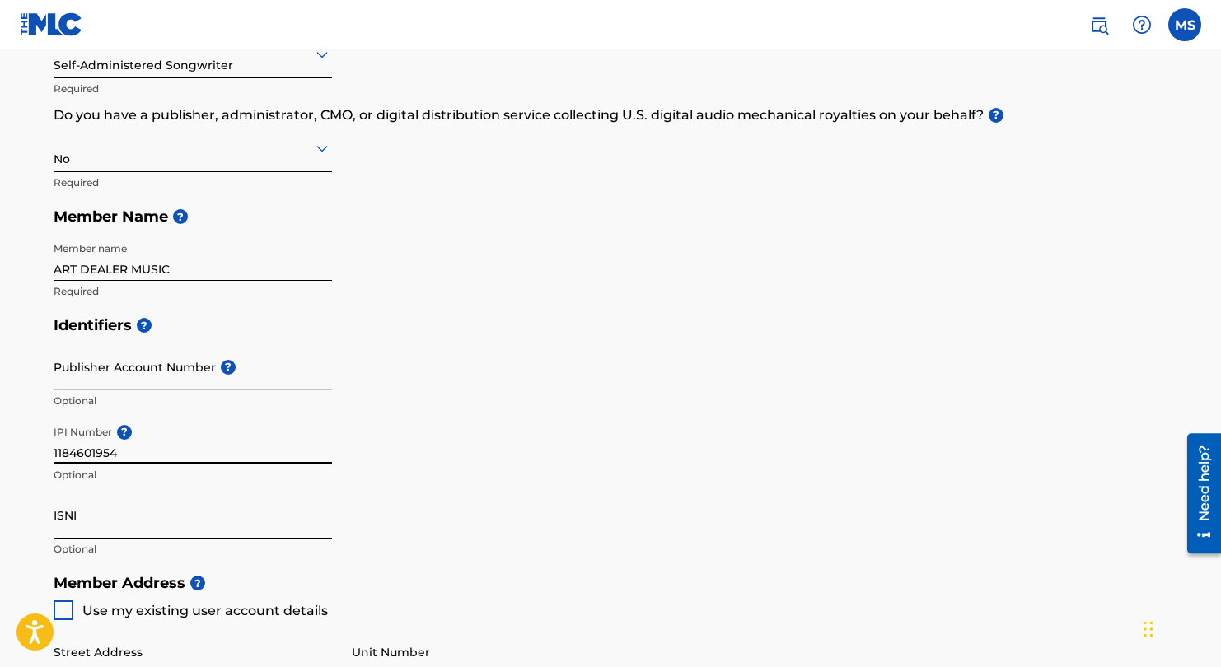
click at [163, 521] on input "ISNI" at bounding box center [193, 515] width 279 height 47
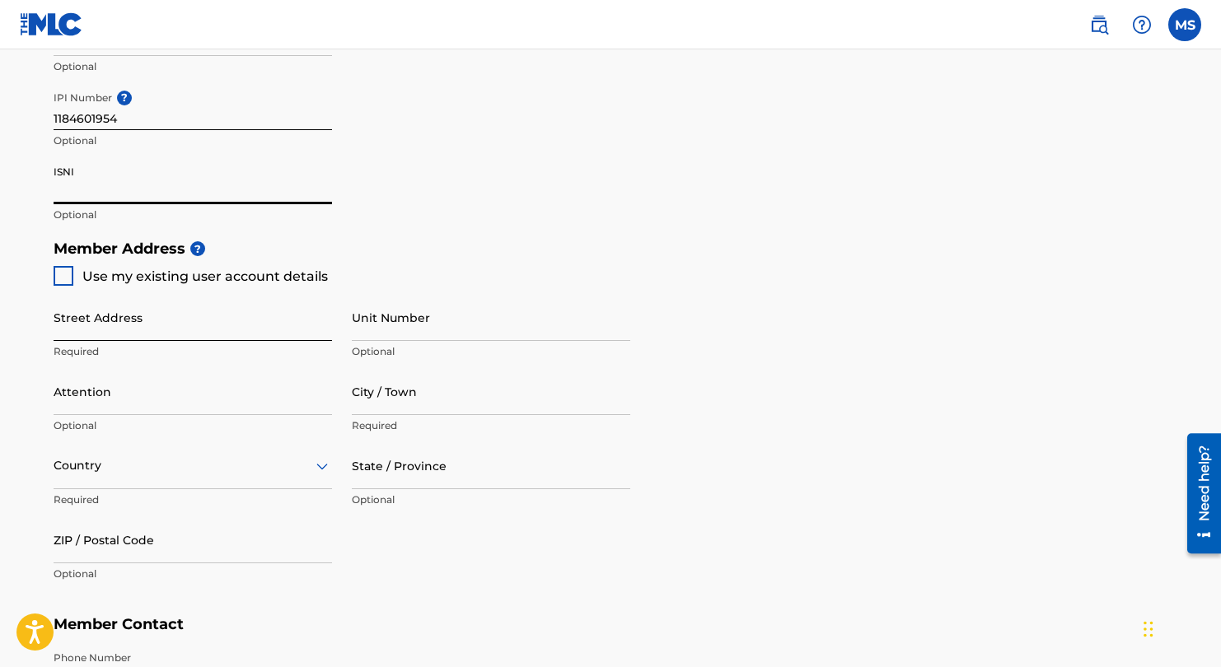
scroll to position [575, 0]
click at [61, 272] on div at bounding box center [64, 275] width 20 height 20
type input "[STREET_ADDRESS]"
type input "Olathe"
type input "66062"
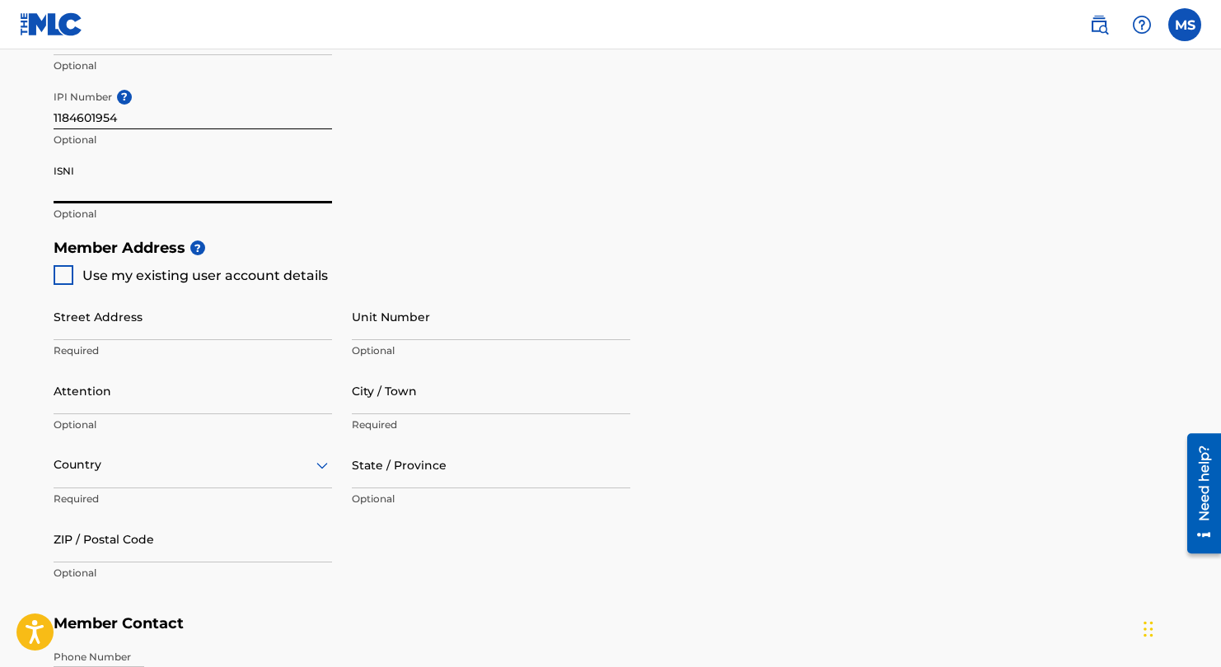
type input "310"
type input "7403507"
type input "[EMAIL_ADDRESS][DOMAIN_NAME]"
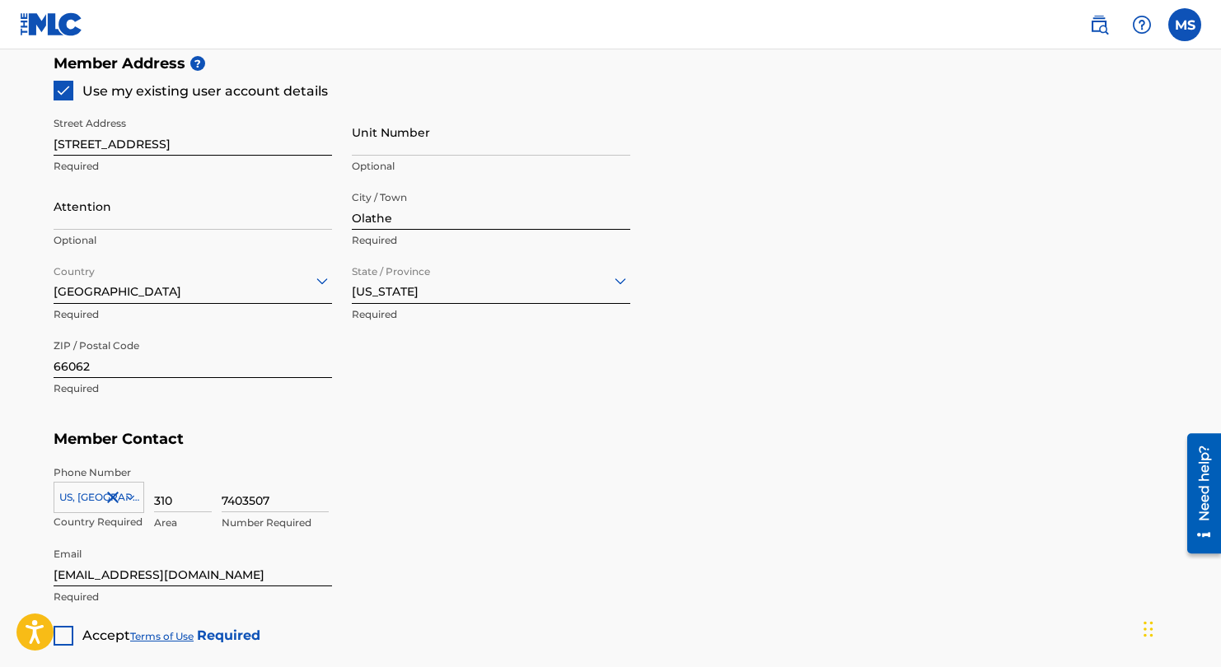
scroll to position [924, 0]
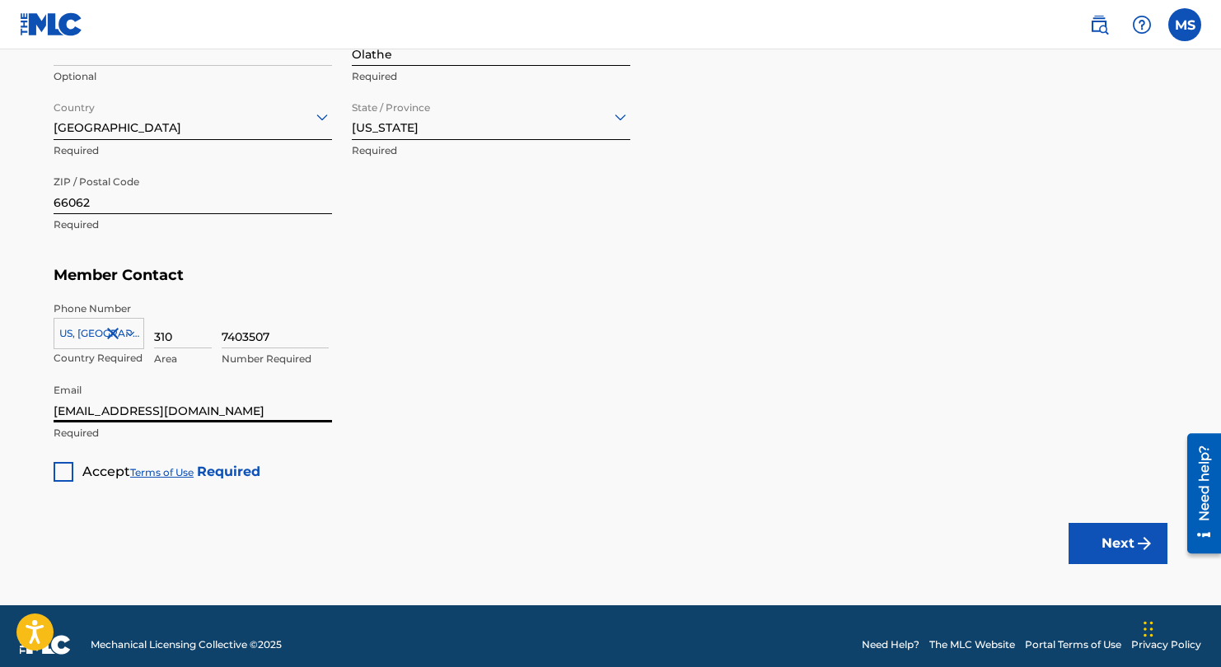
drag, startPoint x: 224, startPoint y: 407, endPoint x: 46, endPoint y: 397, distance: 178.3
click at [63, 473] on div at bounding box center [64, 472] width 20 height 20
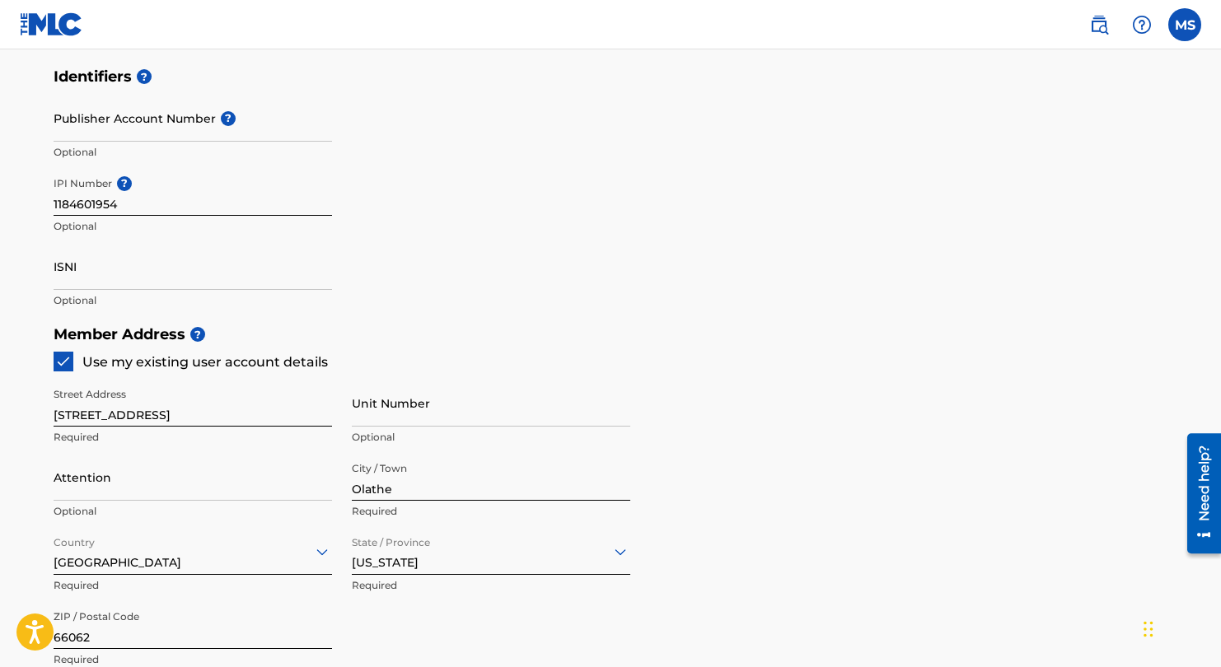
scroll to position [940, 0]
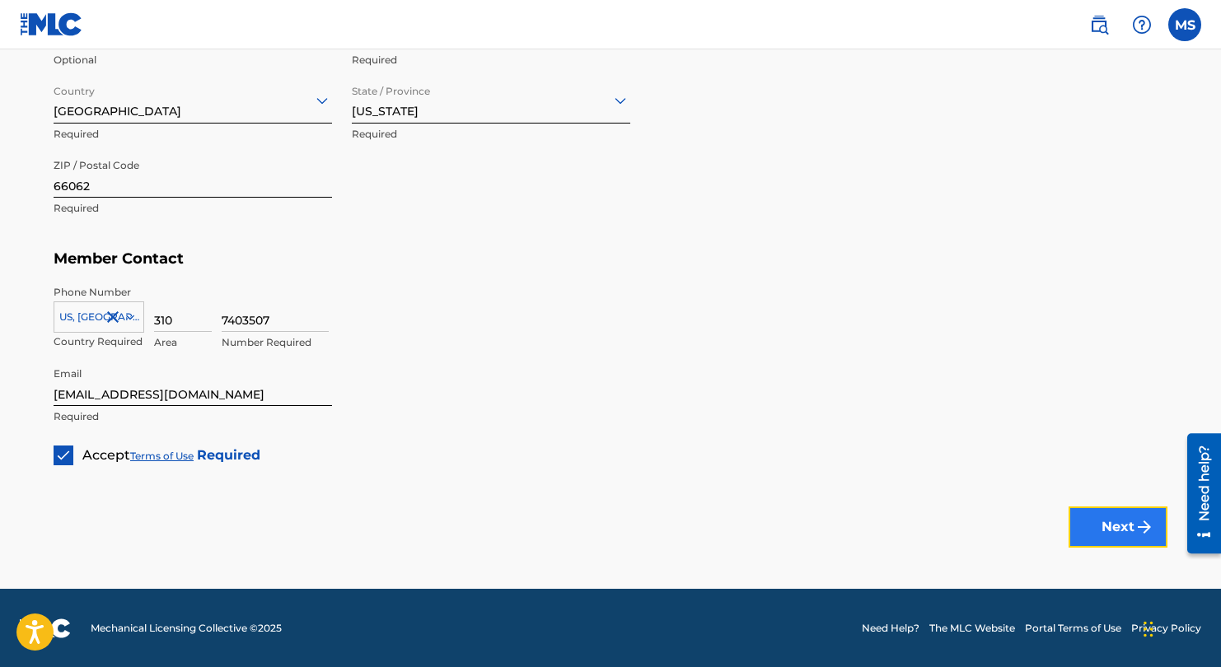
click at [1129, 539] on button "Next" at bounding box center [1118, 527] width 99 height 41
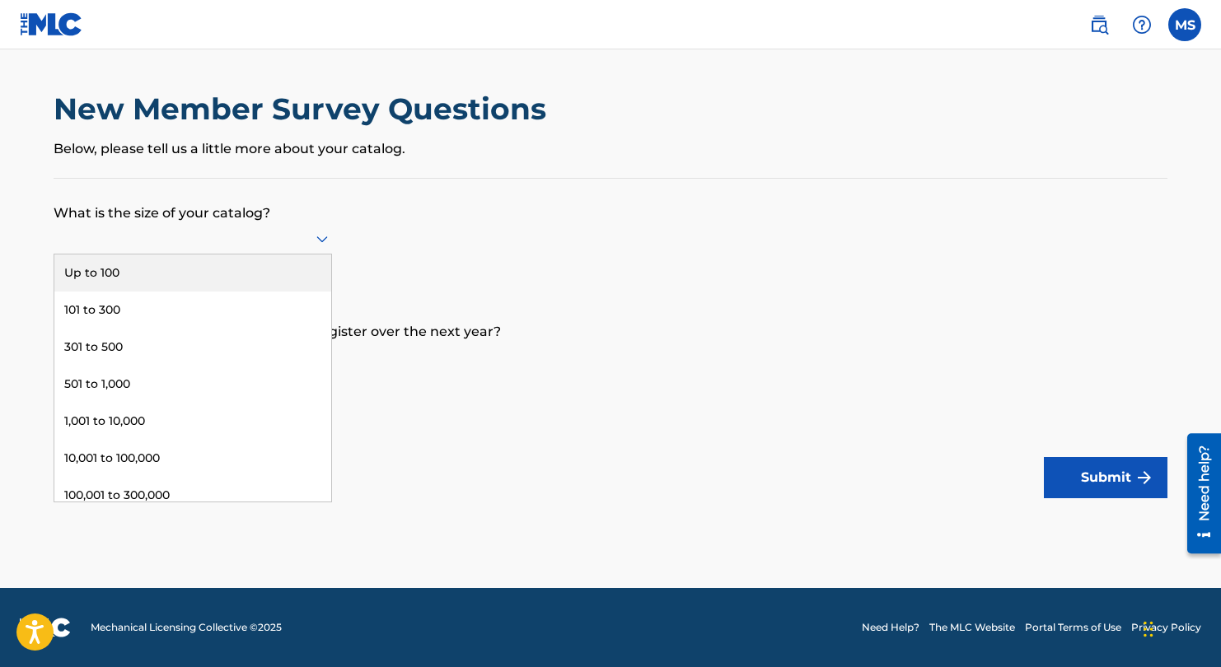
click at [322, 238] on icon at bounding box center [322, 239] width 20 height 20
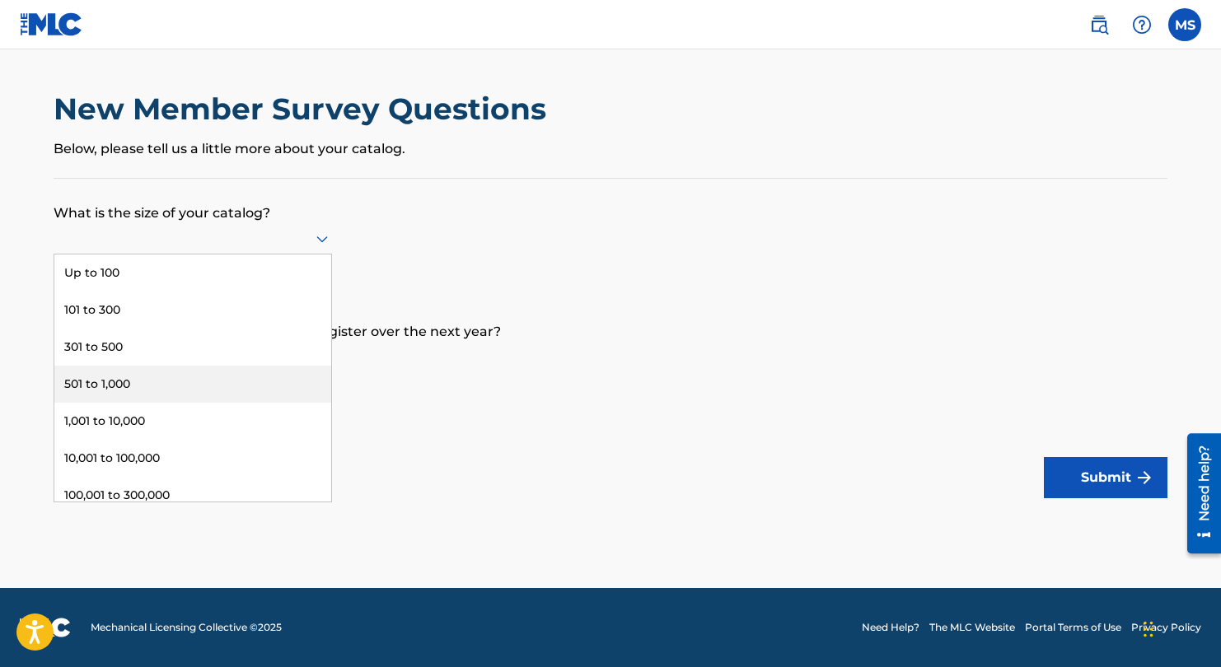
click at [274, 381] on div "501 to 1,000" at bounding box center [192, 384] width 277 height 37
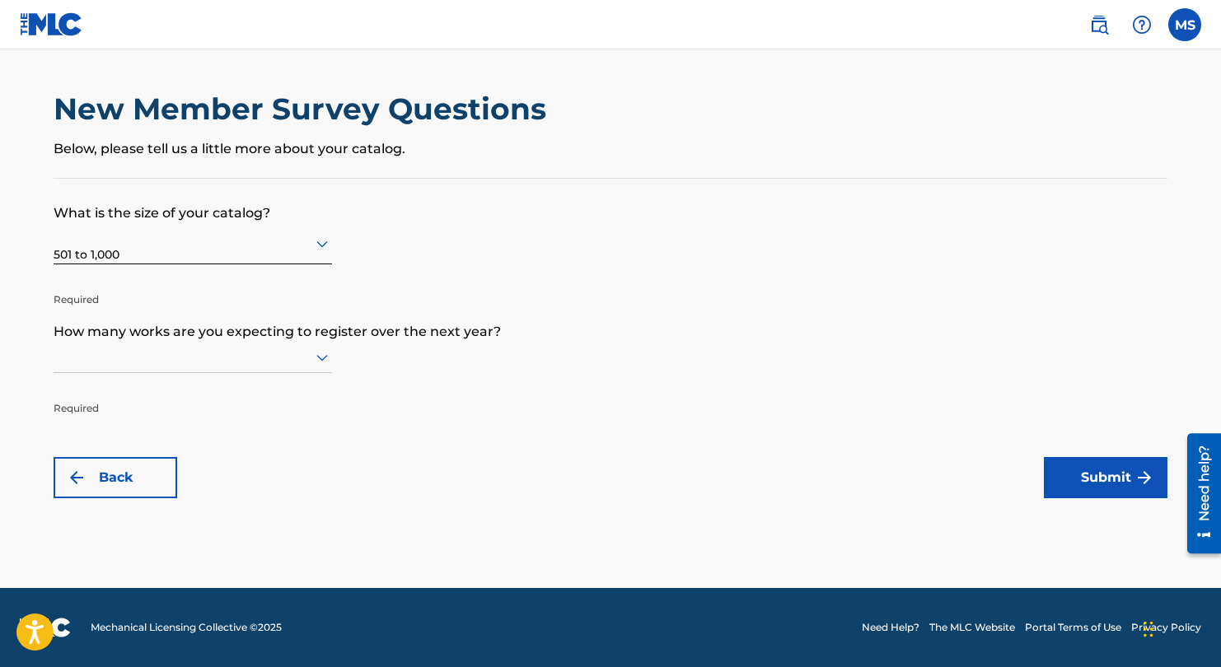
click at [324, 356] on icon at bounding box center [322, 358] width 20 height 20
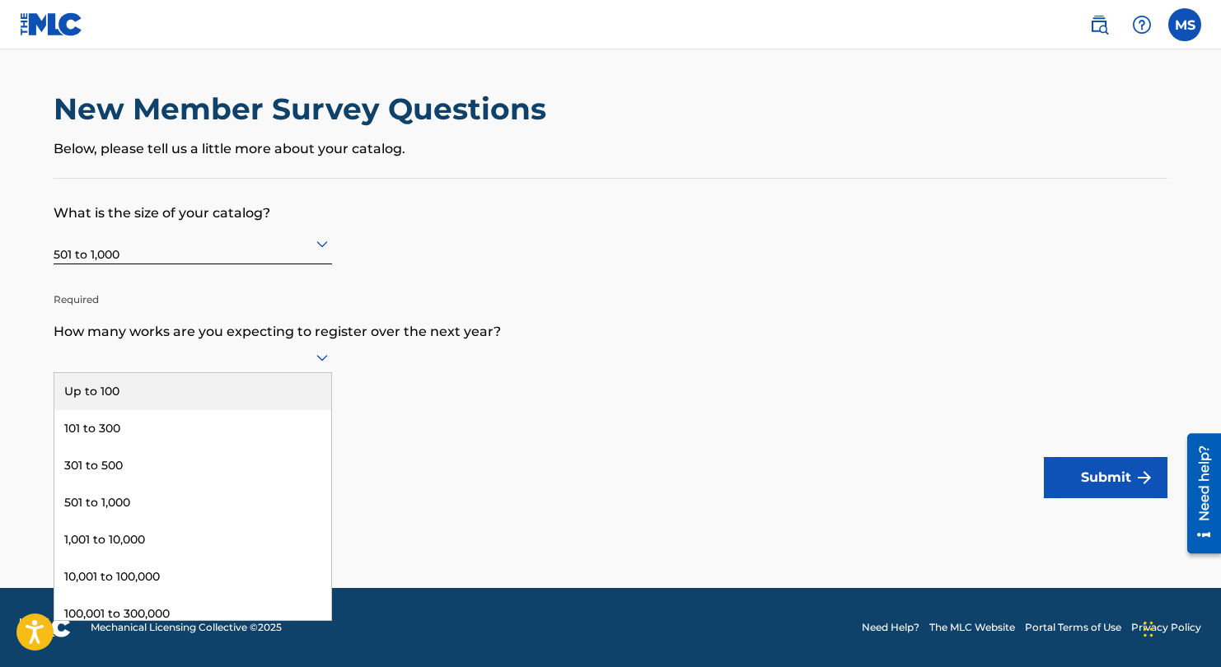
click at [177, 391] on div "Up to 100" at bounding box center [192, 391] width 277 height 37
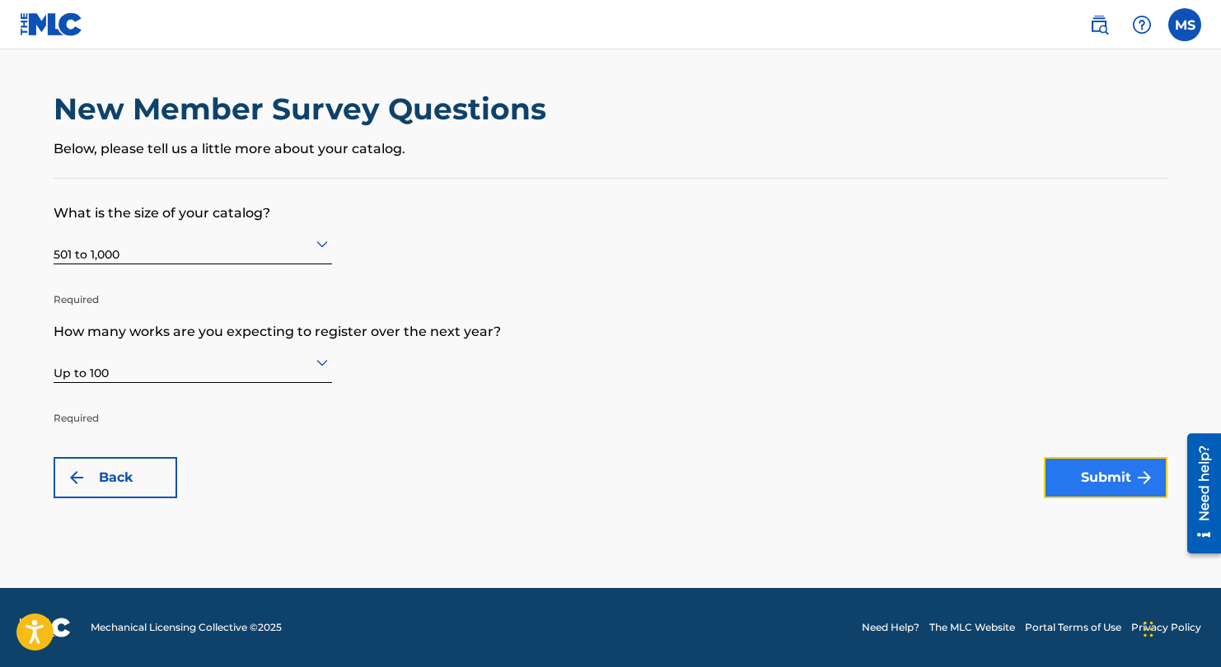
click at [1123, 480] on button "Submit" at bounding box center [1106, 477] width 124 height 41
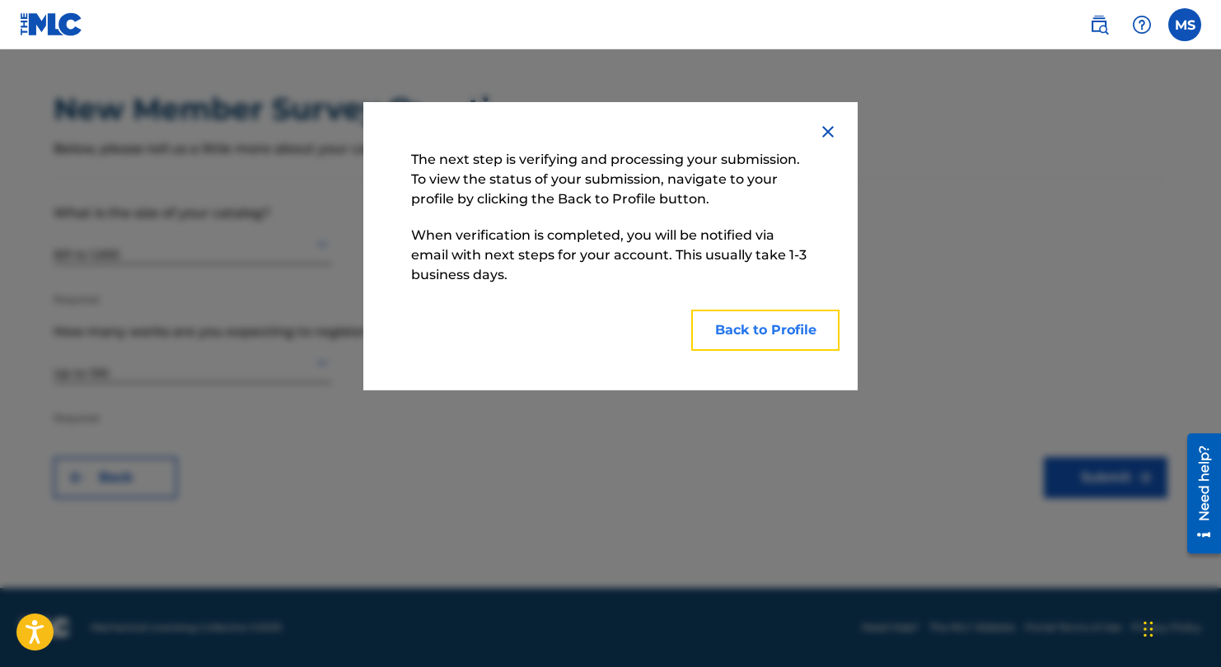
click at [785, 343] on button "Back to Profile" at bounding box center [765, 330] width 148 height 41
